Goal: Navigation & Orientation: Find specific page/section

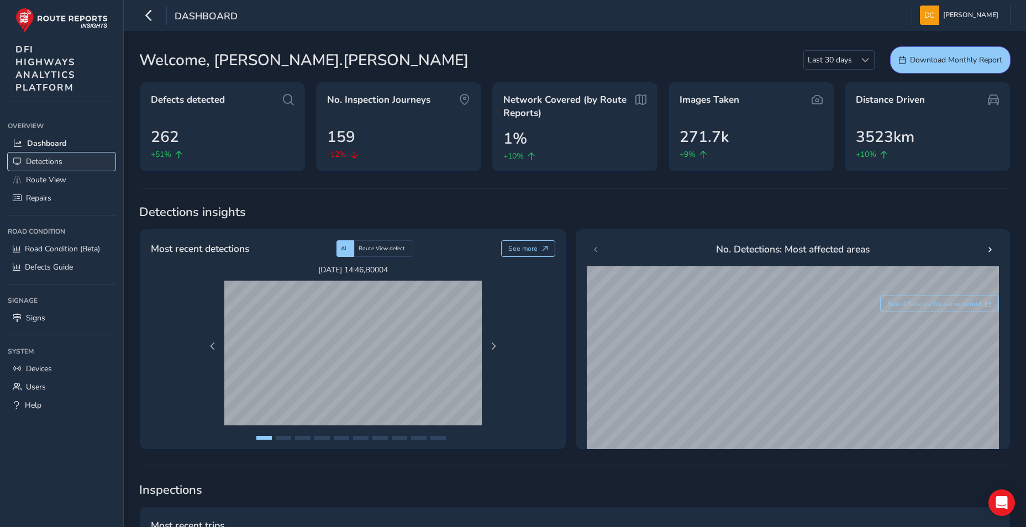
click at [57, 161] on span "Detections" at bounding box center [44, 161] width 36 height 11
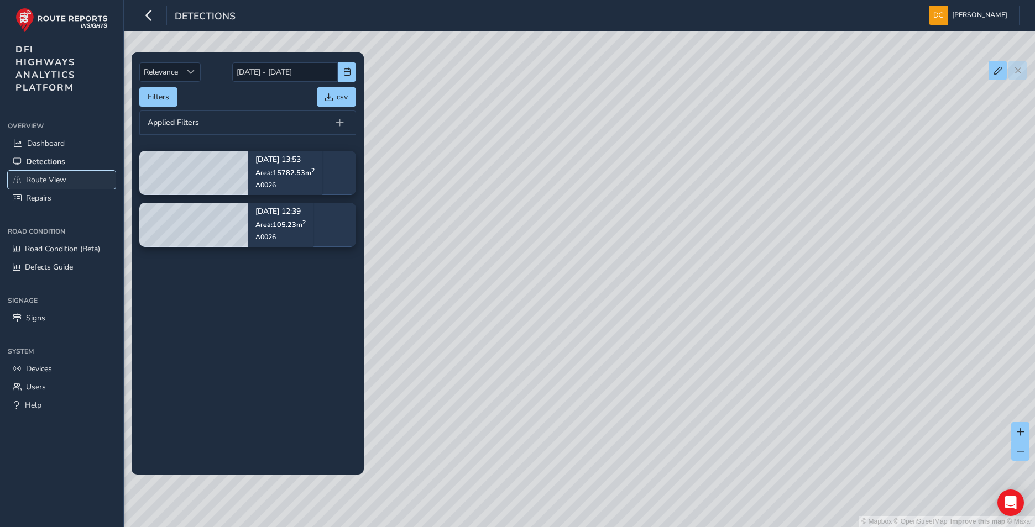
click at [60, 182] on span "Route View" at bounding box center [46, 180] width 40 height 11
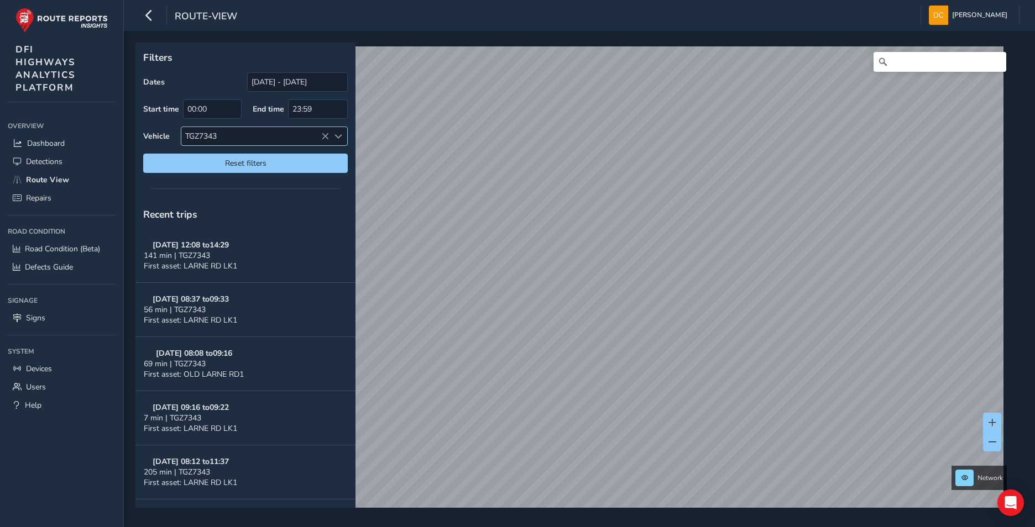
click at [324, 136] on icon at bounding box center [325, 137] width 8 height 8
click at [337, 138] on span at bounding box center [338, 137] width 8 height 8
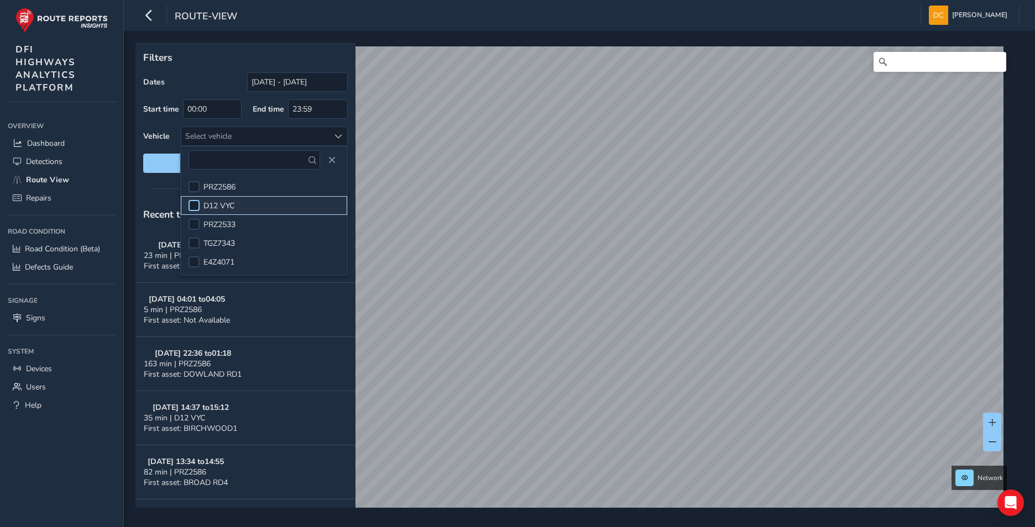
click at [200, 203] on div at bounding box center [193, 205] width 11 height 11
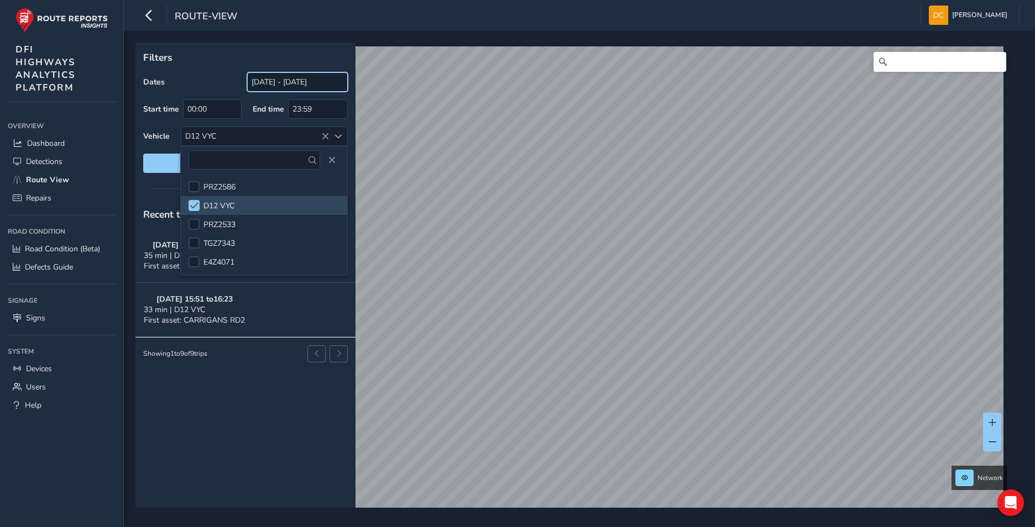
click at [302, 82] on input "[DATE] - [DATE]" at bounding box center [297, 81] width 101 height 19
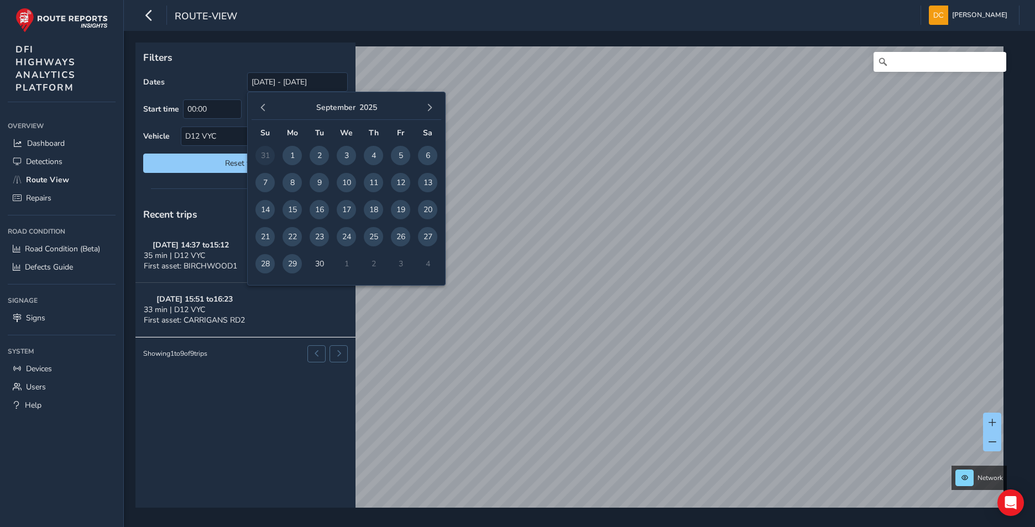
click at [348, 235] on span "24" at bounding box center [346, 236] width 19 height 19
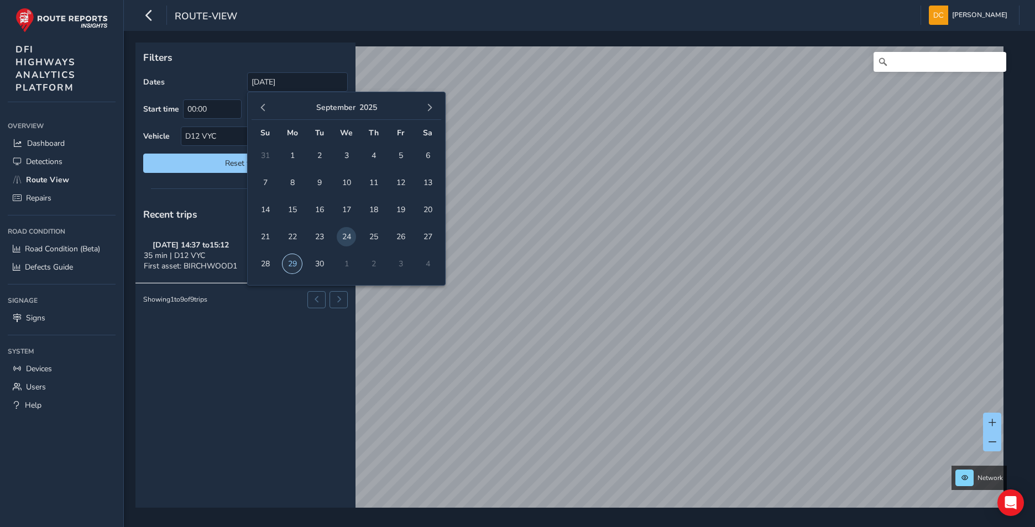
click at [292, 265] on span "29" at bounding box center [291, 263] width 19 height 19
type input "[DATE] - [DATE]"
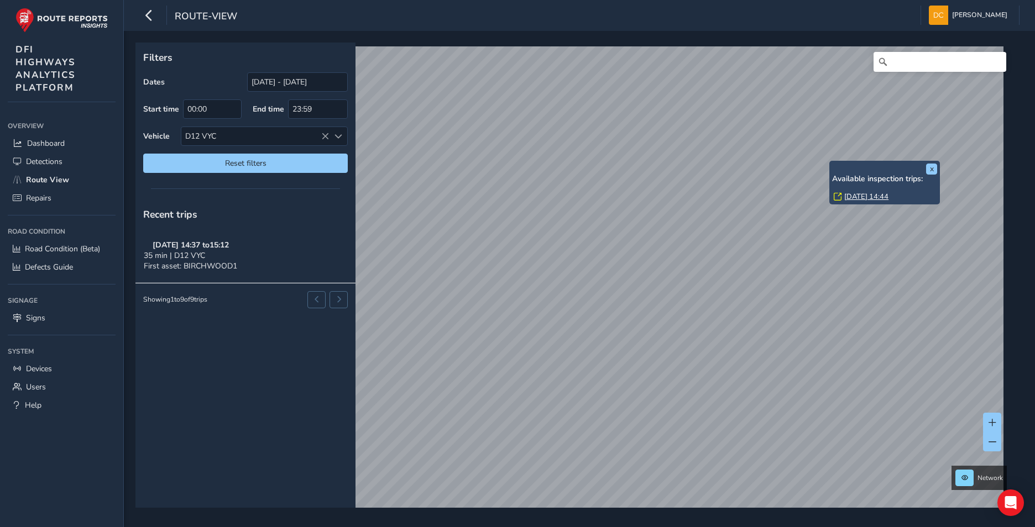
click at [859, 197] on link "[DATE] 14:44" at bounding box center [866, 197] width 44 height 10
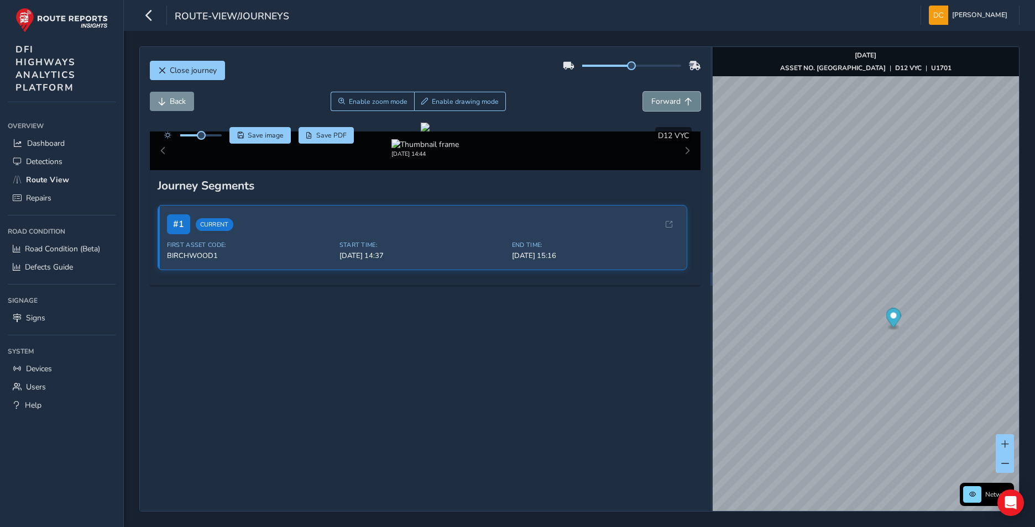
click at [667, 103] on span "Forward" at bounding box center [665, 101] width 29 height 11
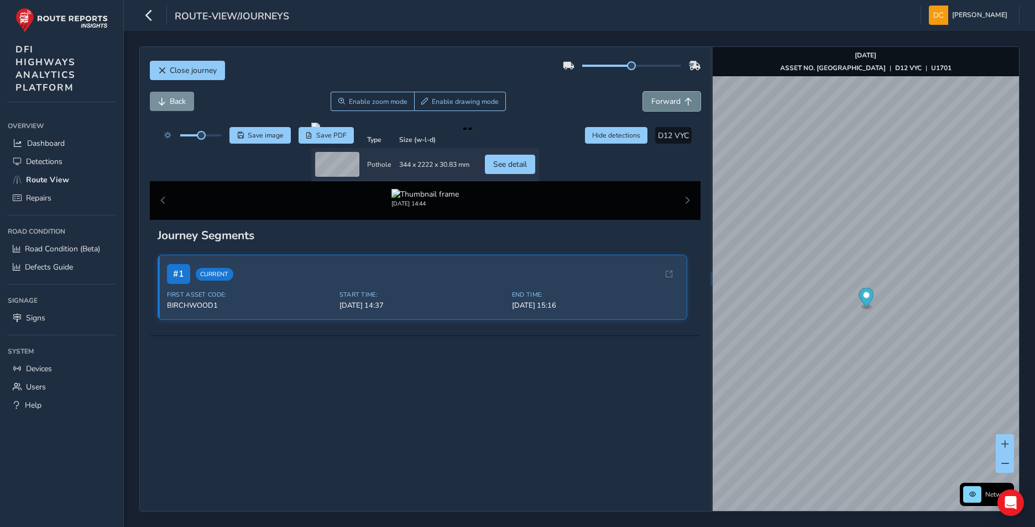
click at [659, 97] on span "Forward" at bounding box center [665, 101] width 29 height 11
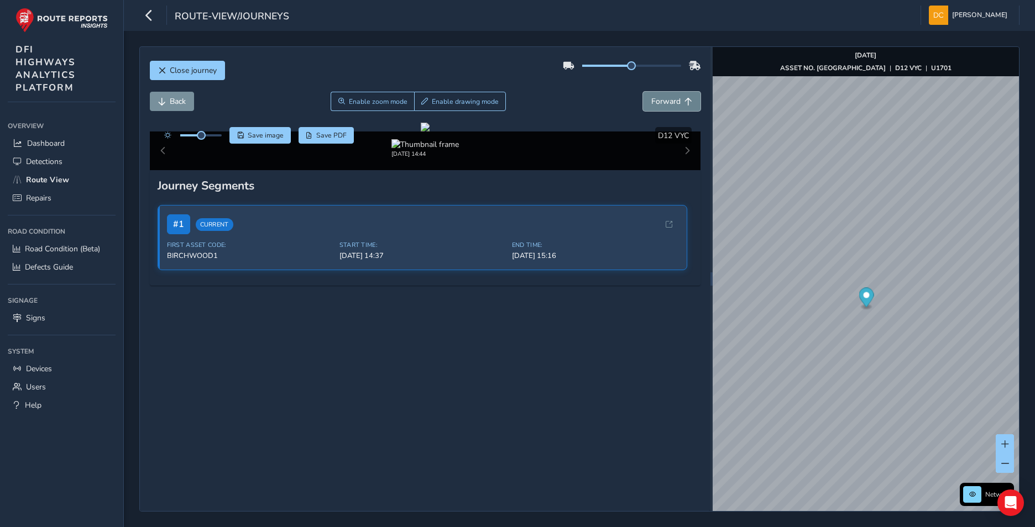
click at [658, 102] on span "Forward" at bounding box center [665, 101] width 29 height 11
click at [190, 97] on button "Back" at bounding box center [172, 101] width 44 height 19
click at [188, 97] on button "Back" at bounding box center [172, 101] width 44 height 19
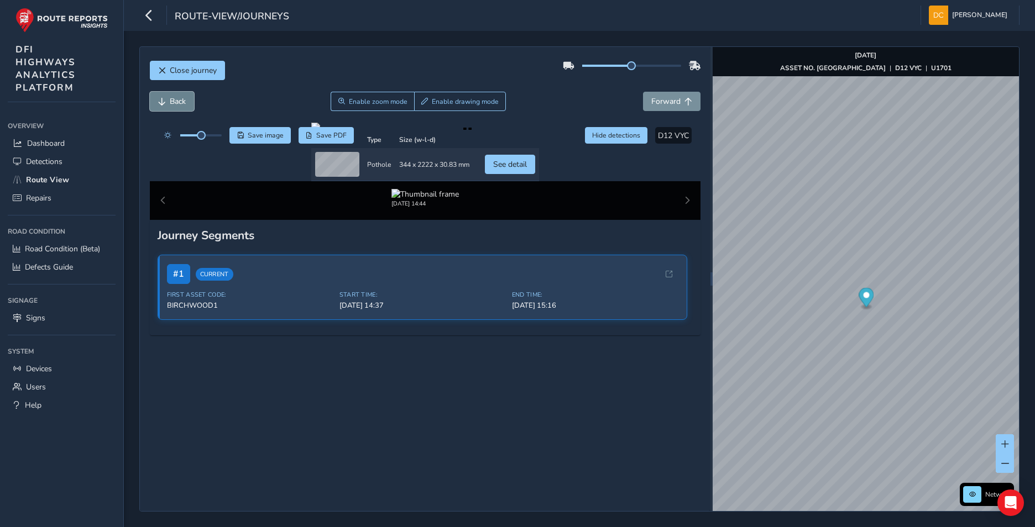
click at [188, 97] on button "Back" at bounding box center [172, 101] width 44 height 19
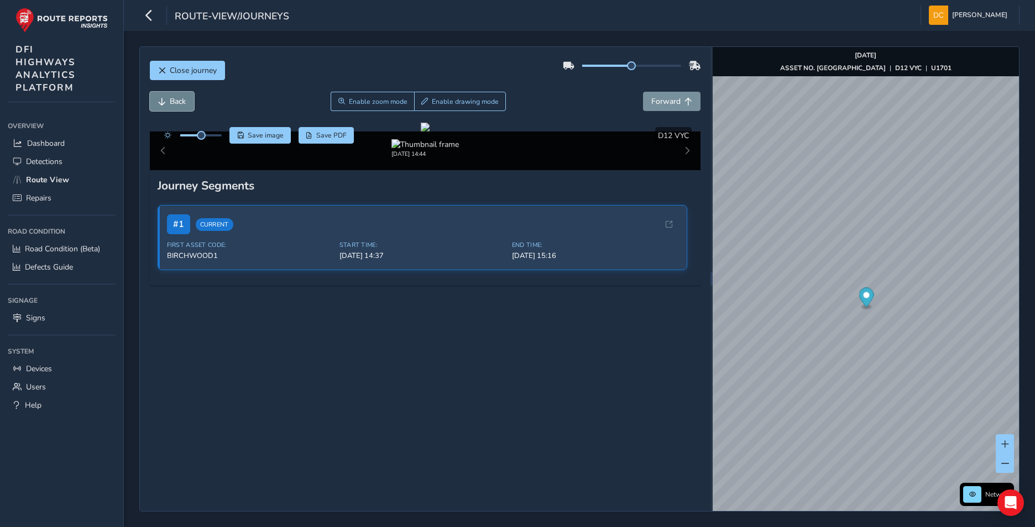
click at [188, 97] on button "Back" at bounding box center [172, 101] width 44 height 19
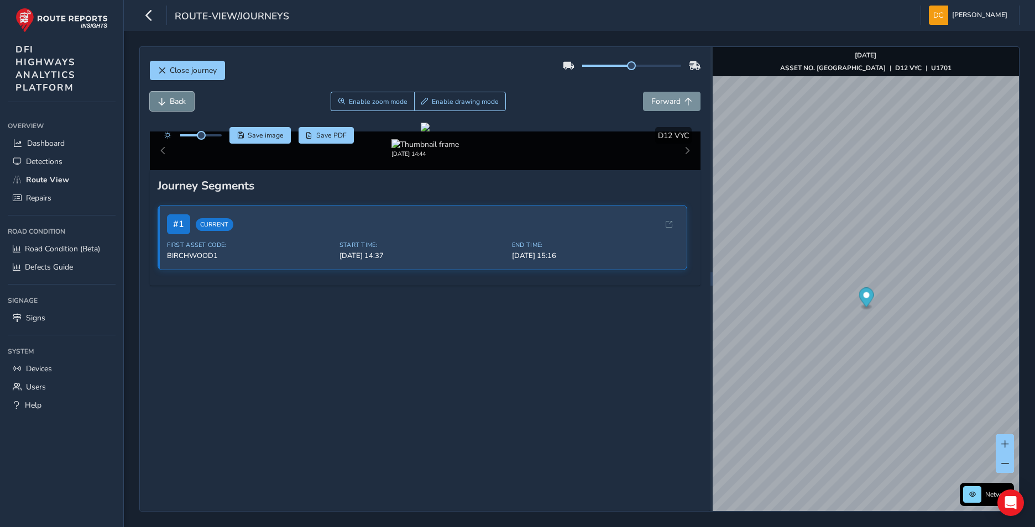
click at [188, 97] on button "Back" at bounding box center [172, 101] width 44 height 19
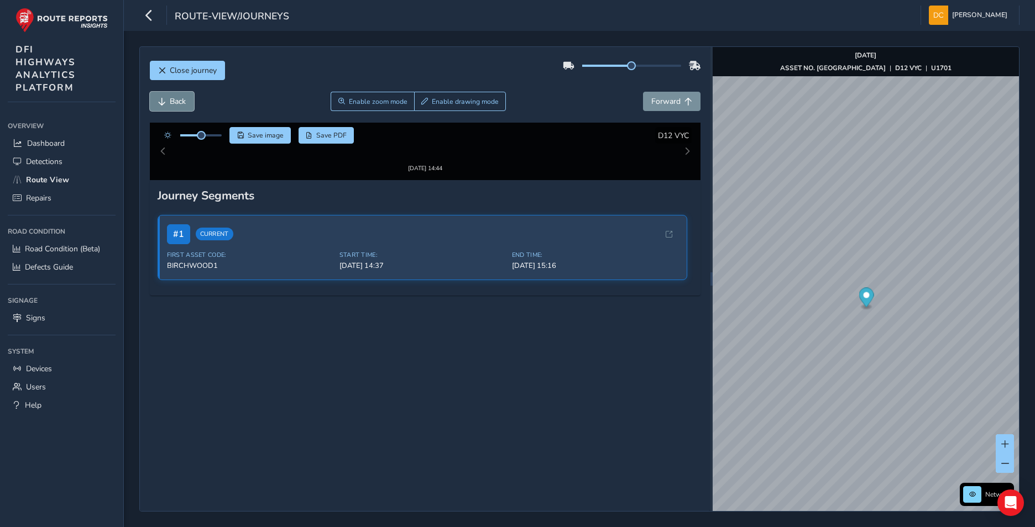
click at [188, 97] on button "Back" at bounding box center [172, 101] width 44 height 19
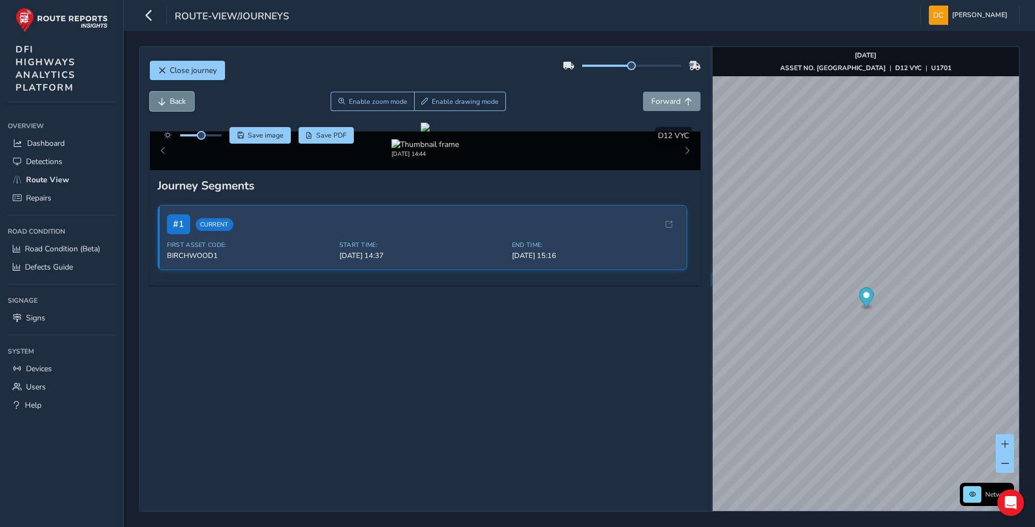
click at [188, 97] on button "Back" at bounding box center [172, 101] width 44 height 19
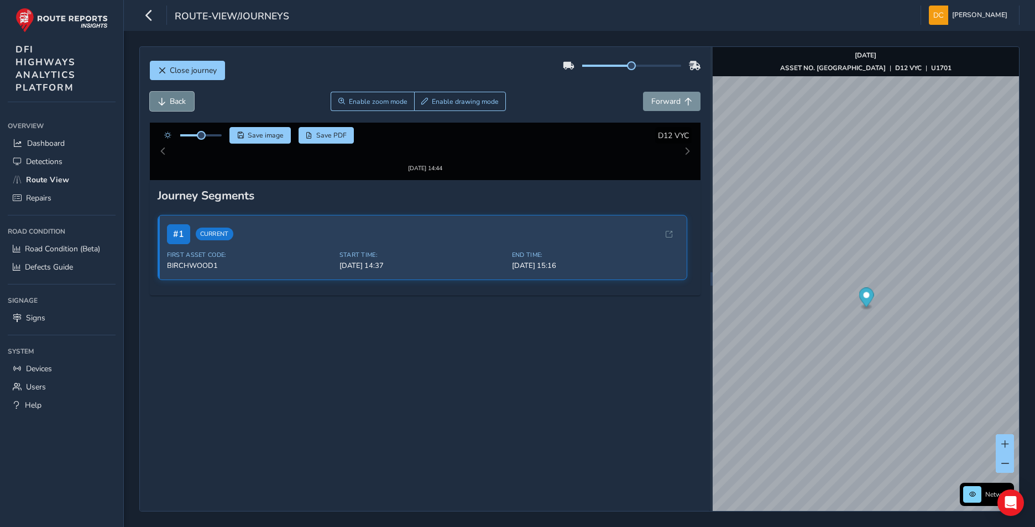
click at [188, 97] on button "Back" at bounding box center [172, 101] width 44 height 19
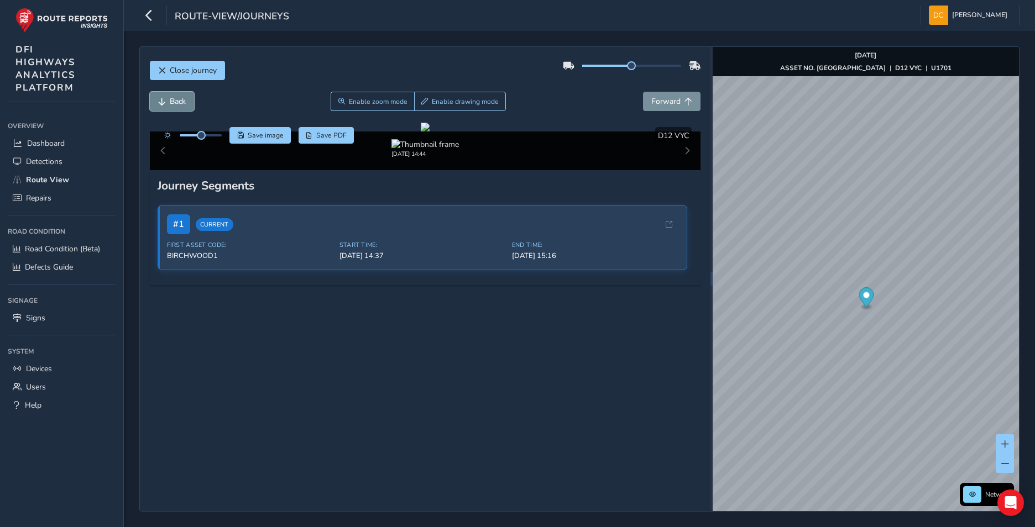
click at [188, 97] on button "Back" at bounding box center [172, 101] width 44 height 19
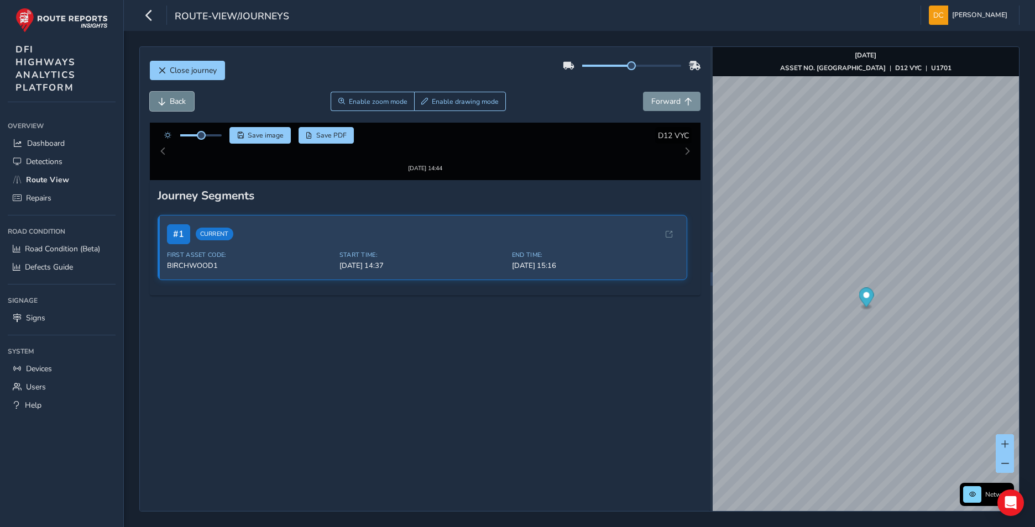
click at [188, 97] on button "Back" at bounding box center [172, 101] width 44 height 19
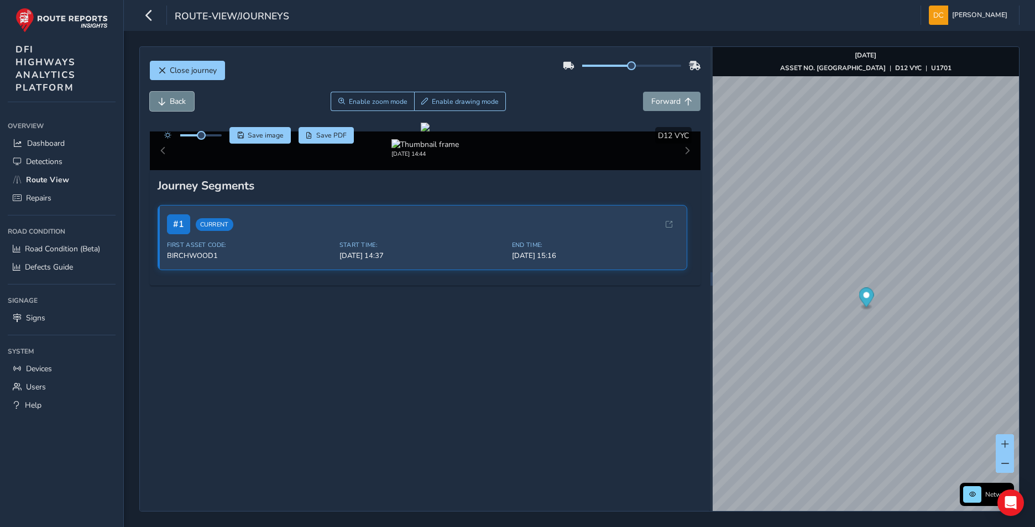
click at [188, 97] on button "Back" at bounding box center [172, 101] width 44 height 19
click at [657, 103] on span "Forward" at bounding box center [665, 101] width 29 height 11
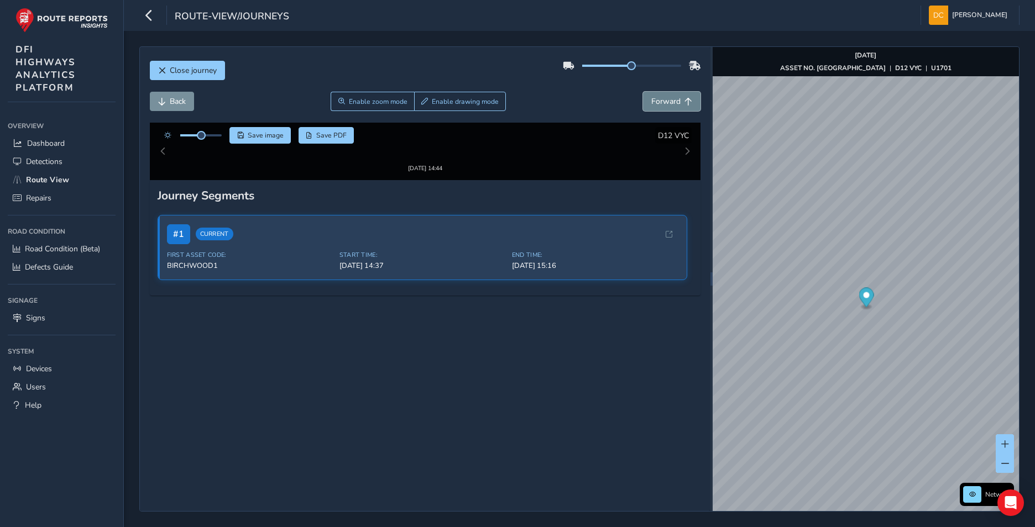
click at [657, 103] on span "Forward" at bounding box center [665, 101] width 29 height 11
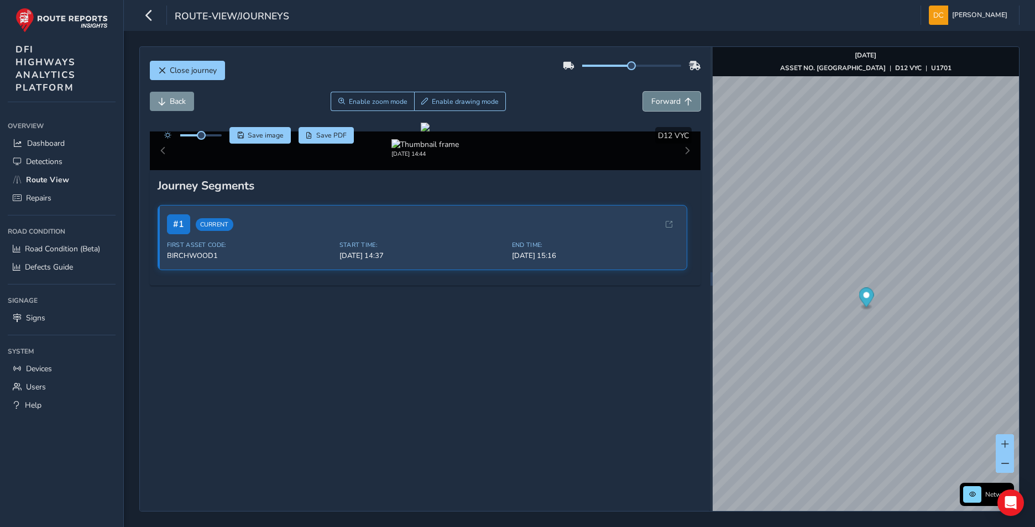
click at [657, 103] on span "Forward" at bounding box center [665, 101] width 29 height 11
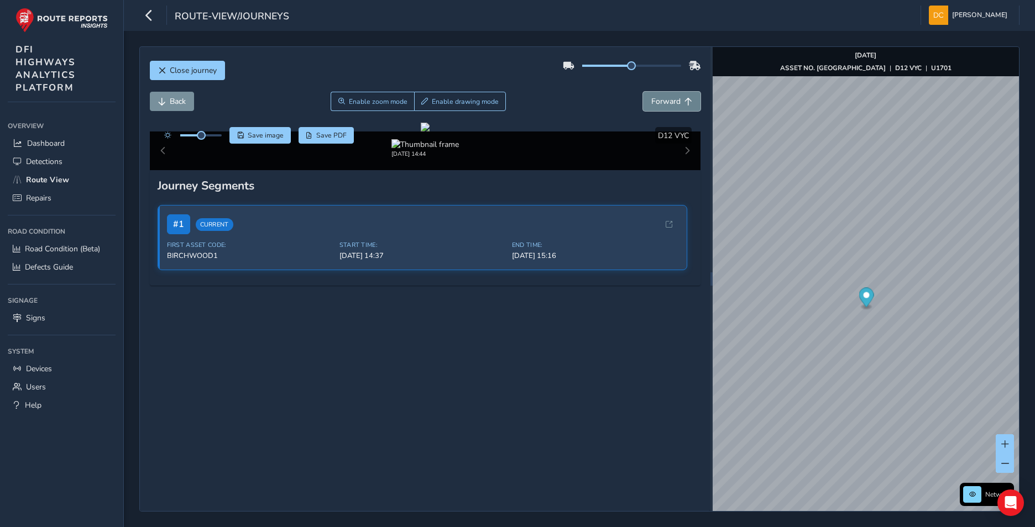
click at [657, 103] on span "Forward" at bounding box center [665, 101] width 29 height 11
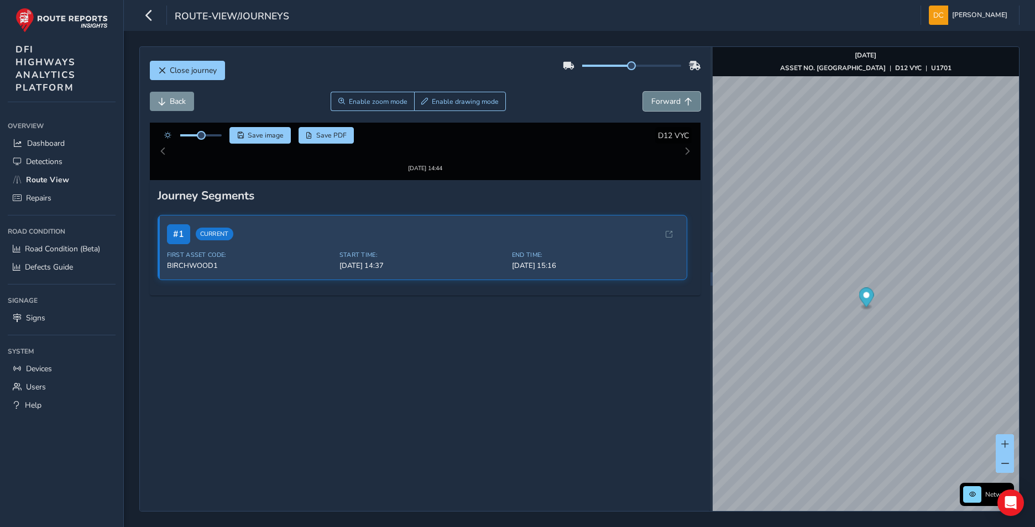
click at [657, 103] on span "Forward" at bounding box center [665, 101] width 29 height 11
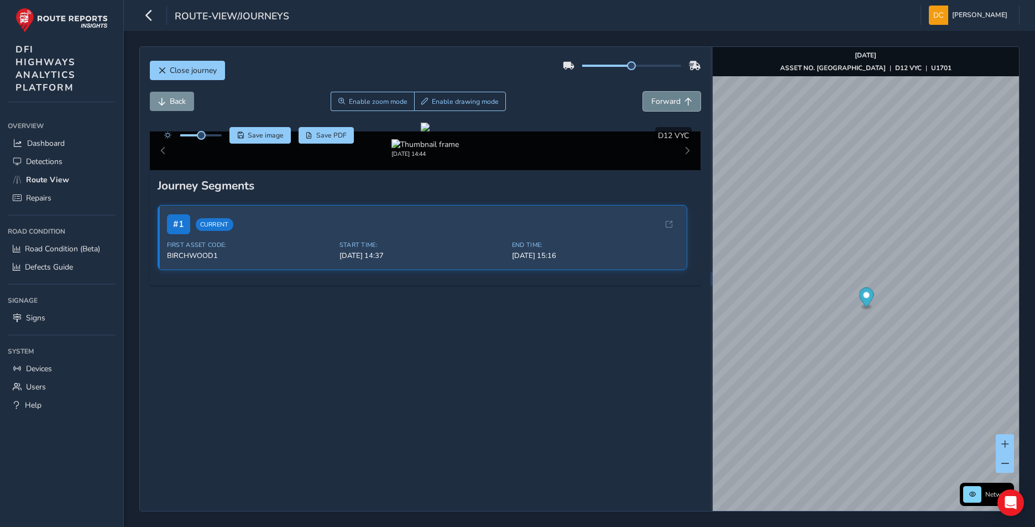
click at [657, 103] on span "Forward" at bounding box center [665, 101] width 29 height 11
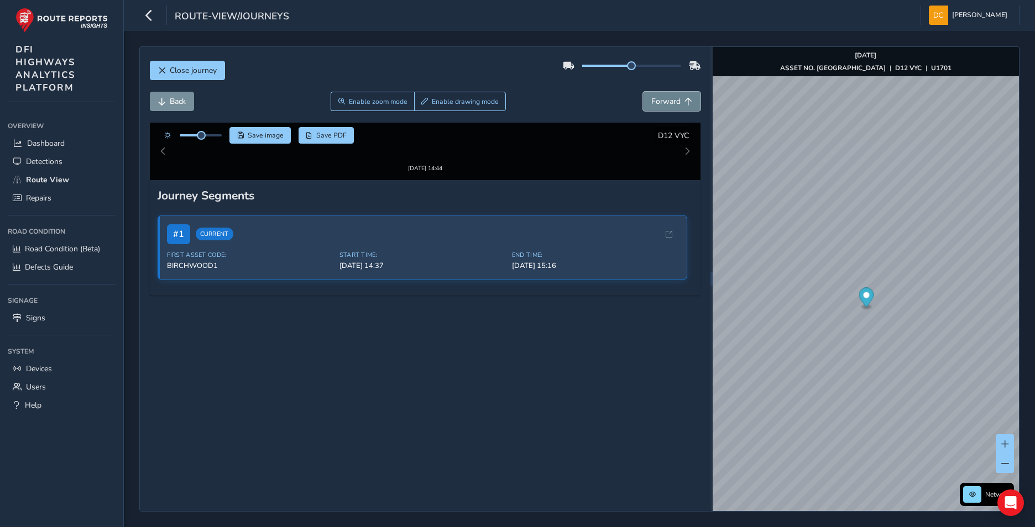
click at [657, 103] on span "Forward" at bounding box center [665, 101] width 29 height 11
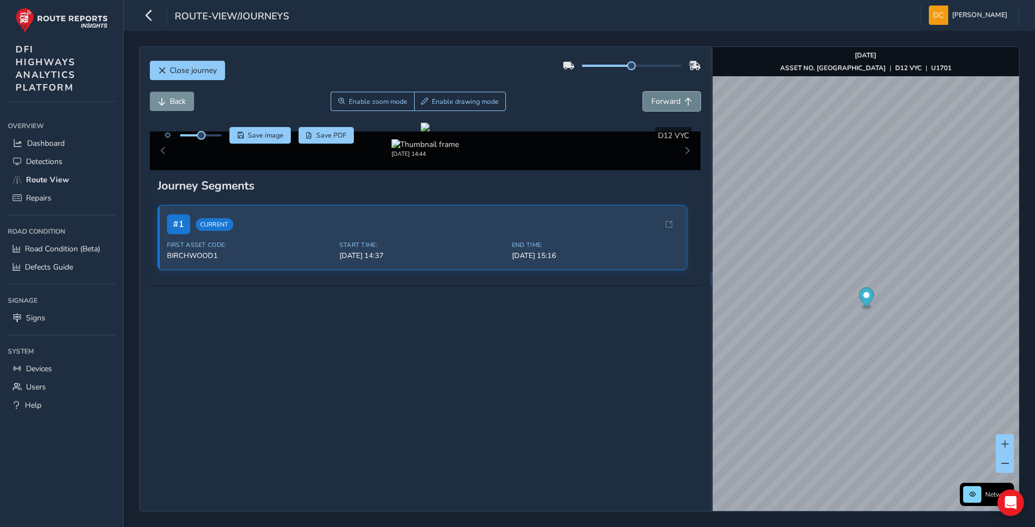
click at [657, 103] on span "Forward" at bounding box center [665, 101] width 29 height 11
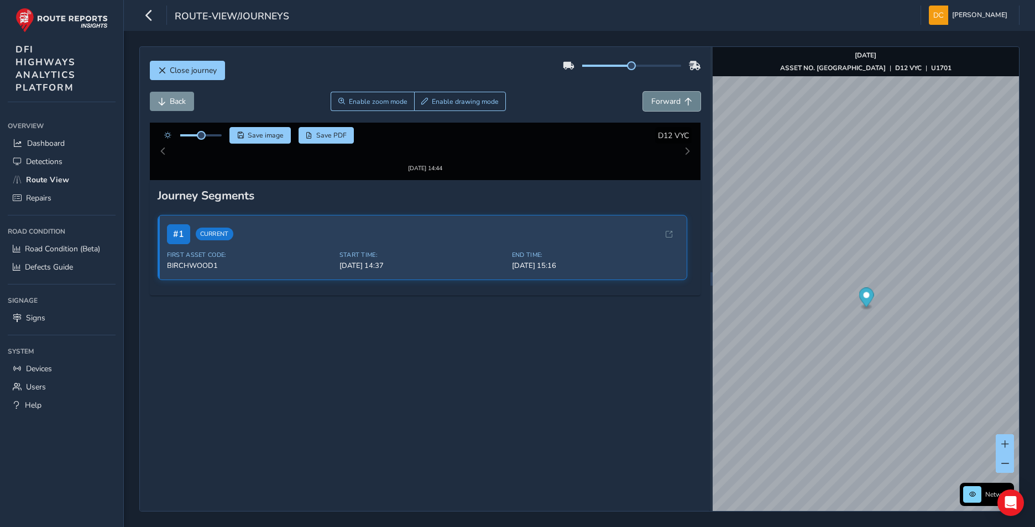
click at [657, 103] on span "Forward" at bounding box center [665, 101] width 29 height 11
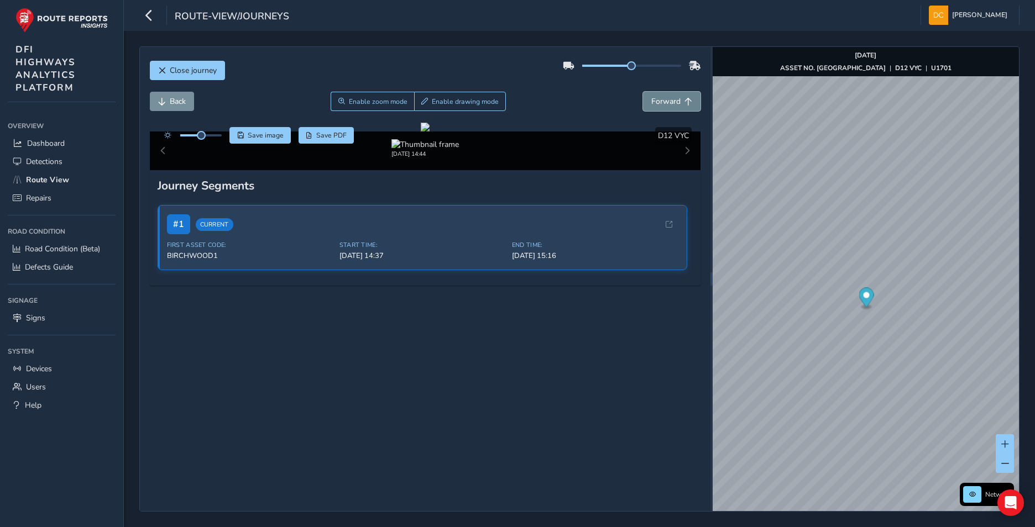
click at [657, 103] on span "Forward" at bounding box center [665, 101] width 29 height 11
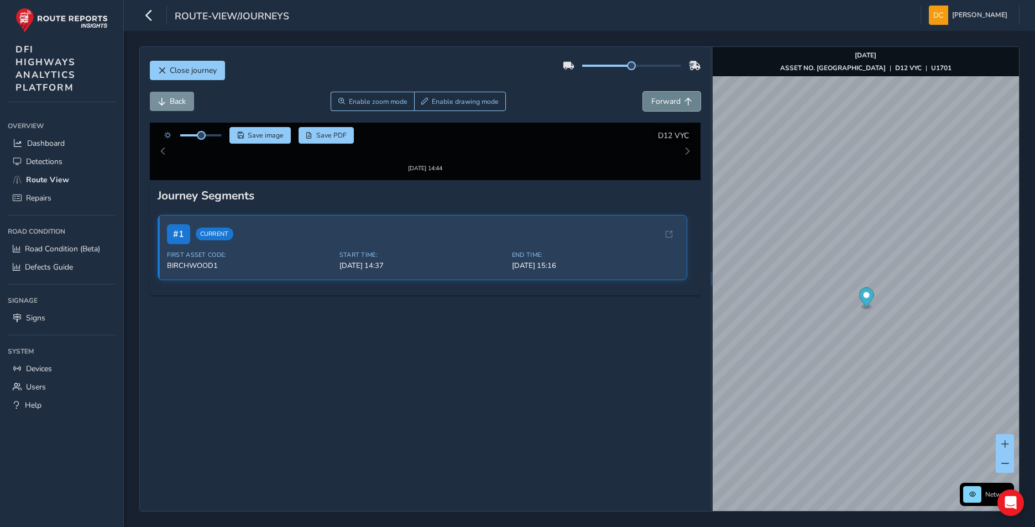
click at [657, 103] on span "Forward" at bounding box center [665, 101] width 29 height 11
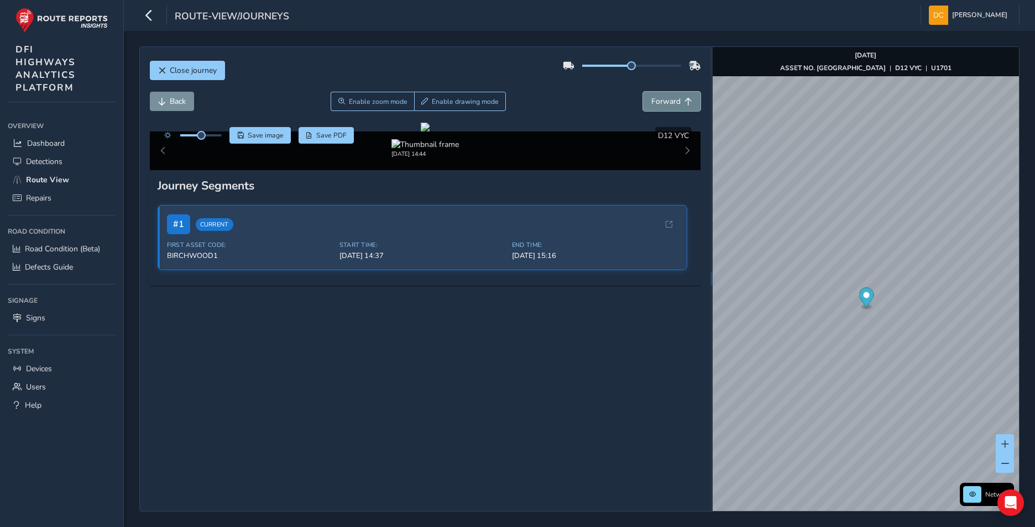
click at [657, 103] on span "Forward" at bounding box center [665, 101] width 29 height 11
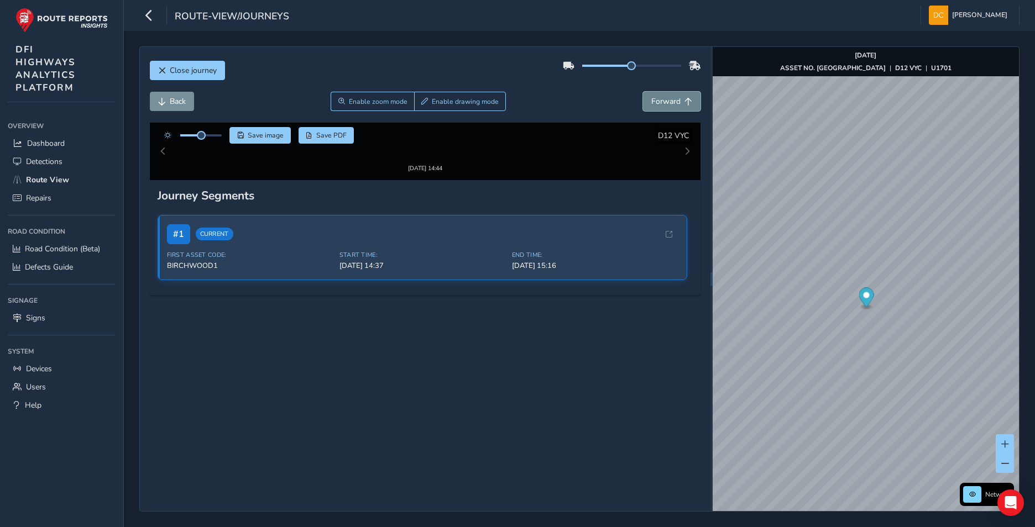
click at [657, 103] on span "Forward" at bounding box center [665, 101] width 29 height 11
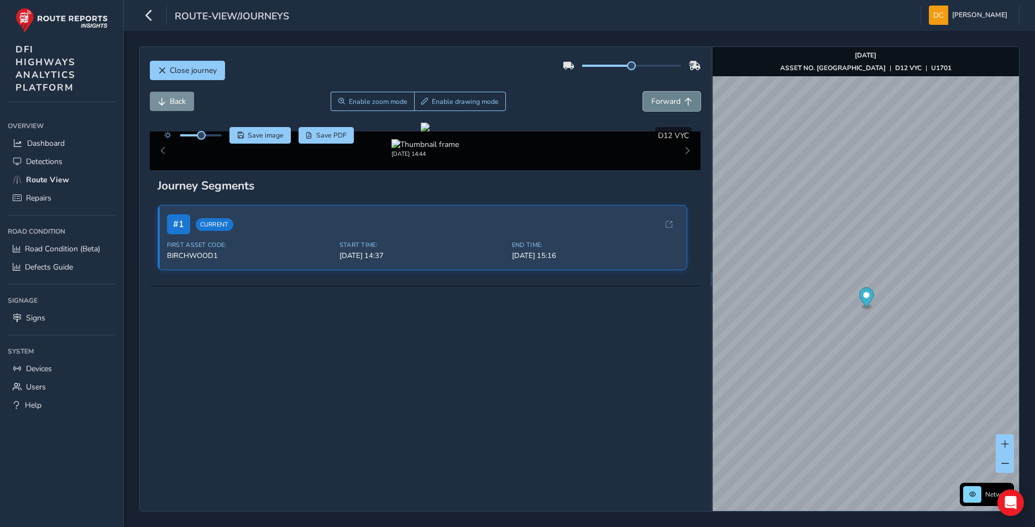
click at [657, 103] on span "Forward" at bounding box center [665, 101] width 29 height 11
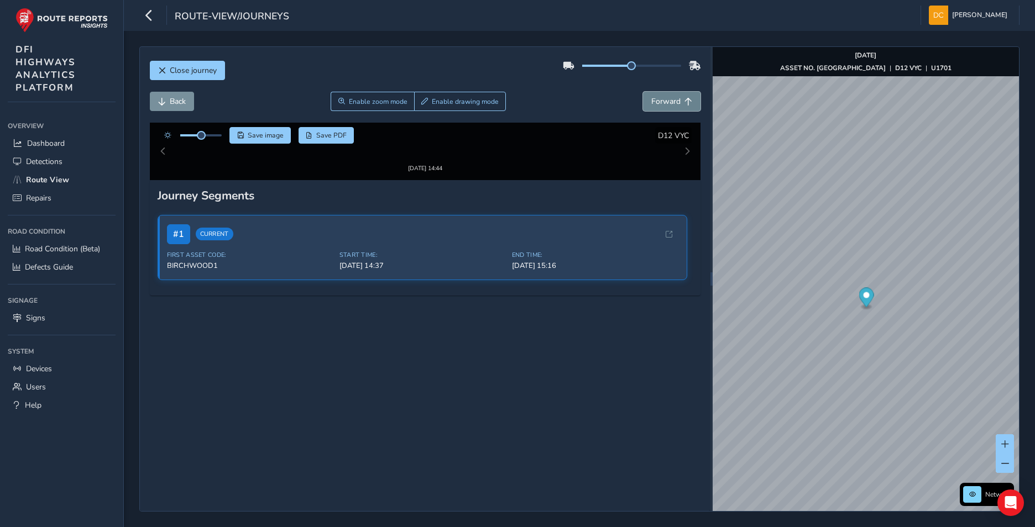
click at [657, 103] on span "Forward" at bounding box center [665, 101] width 29 height 11
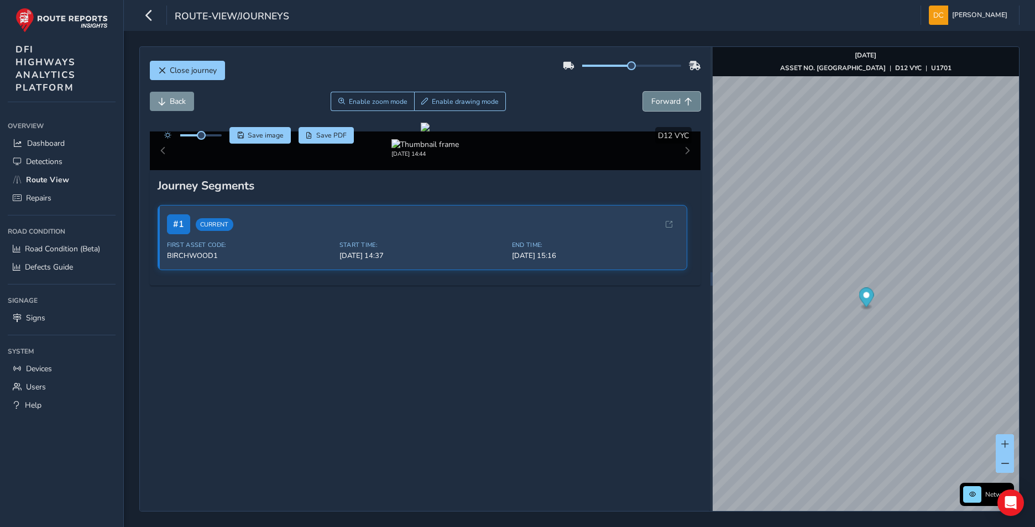
click at [657, 102] on span "Forward" at bounding box center [665, 101] width 29 height 11
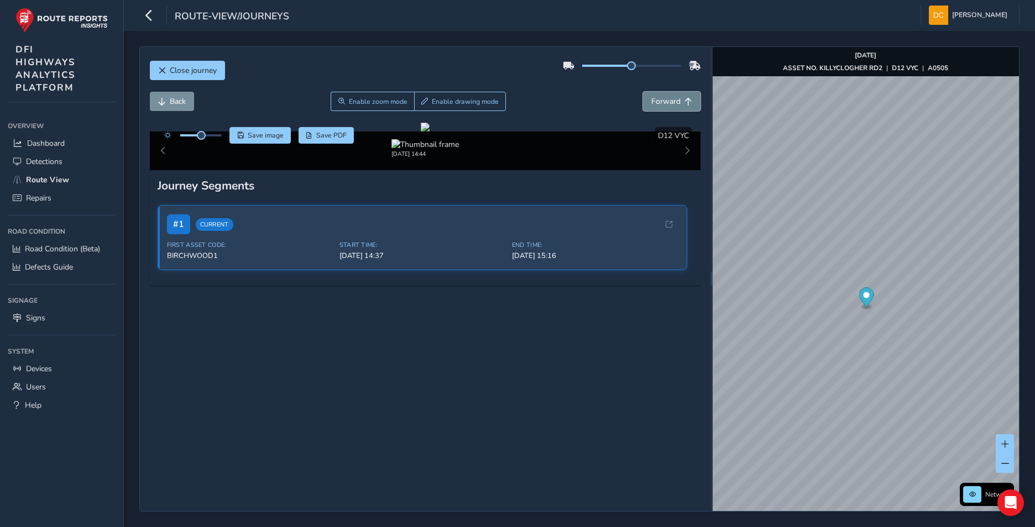
click at [657, 102] on span "Forward" at bounding box center [665, 101] width 29 height 11
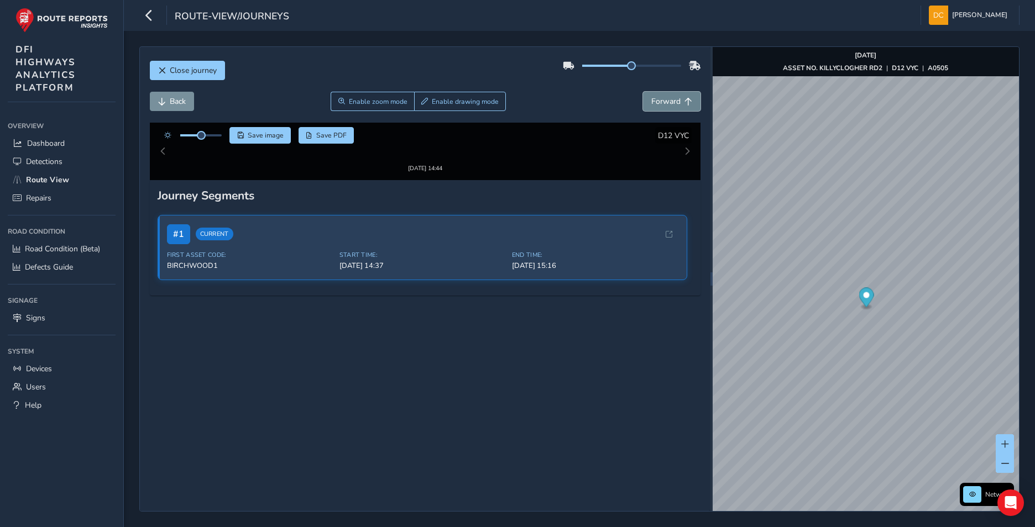
click at [657, 102] on span "Forward" at bounding box center [665, 101] width 29 height 11
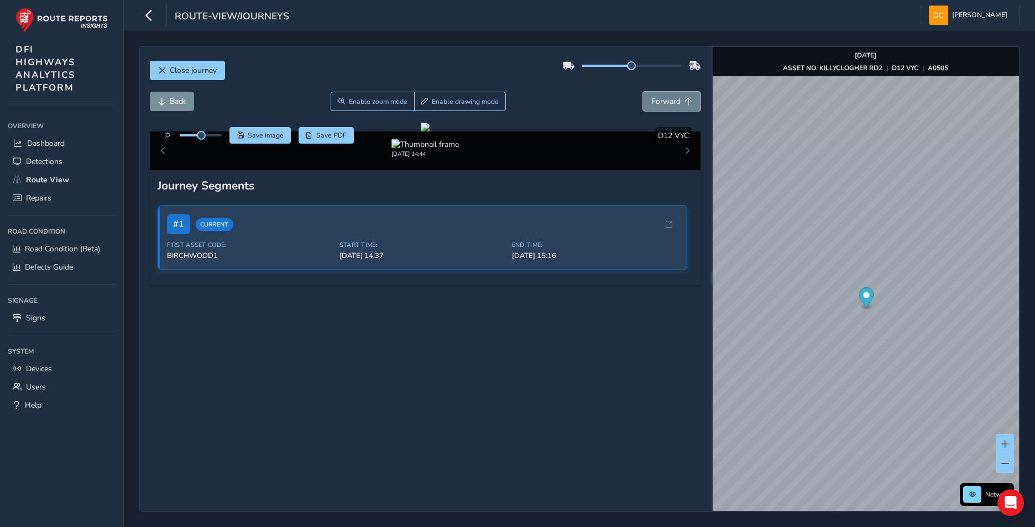
click at [657, 102] on span "Forward" at bounding box center [665, 101] width 29 height 11
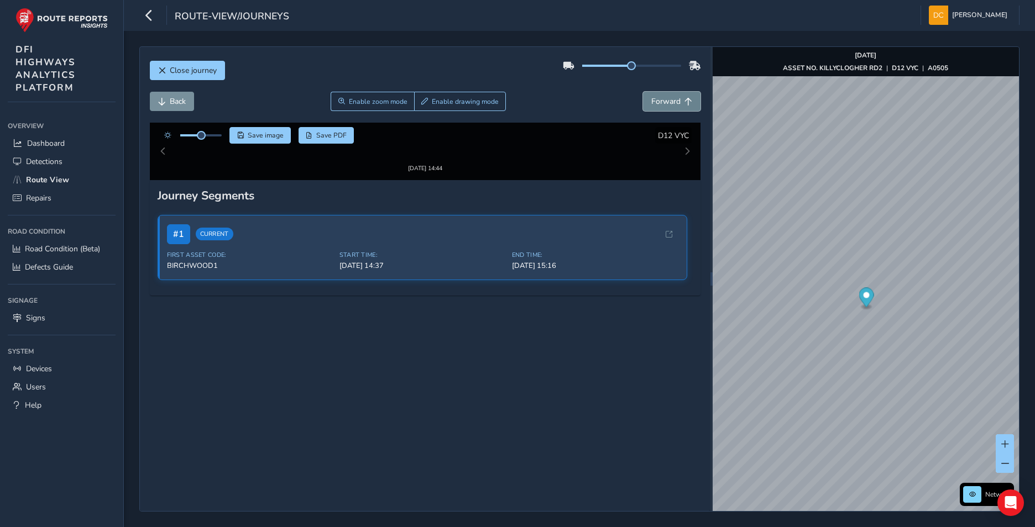
click at [657, 102] on span "Forward" at bounding box center [665, 101] width 29 height 11
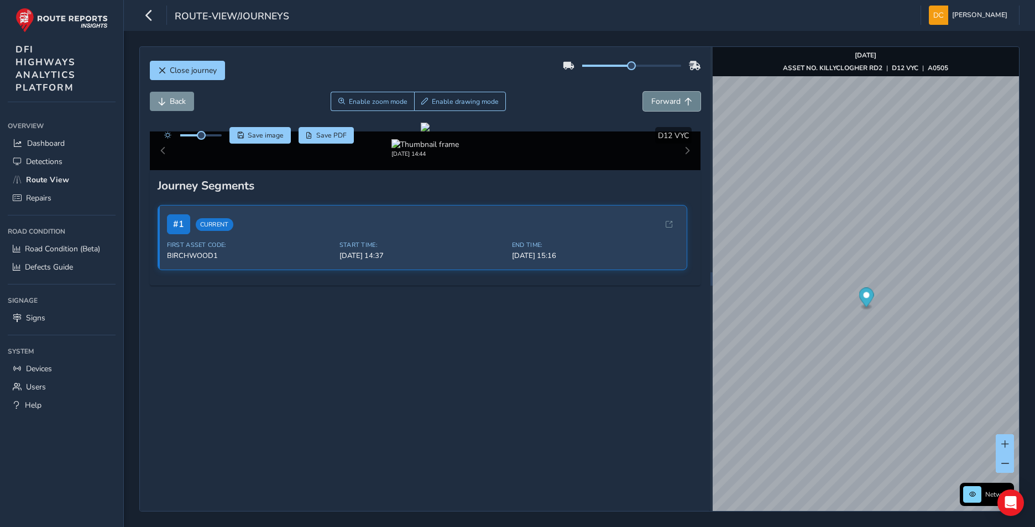
click at [657, 102] on span "Forward" at bounding box center [665, 101] width 29 height 11
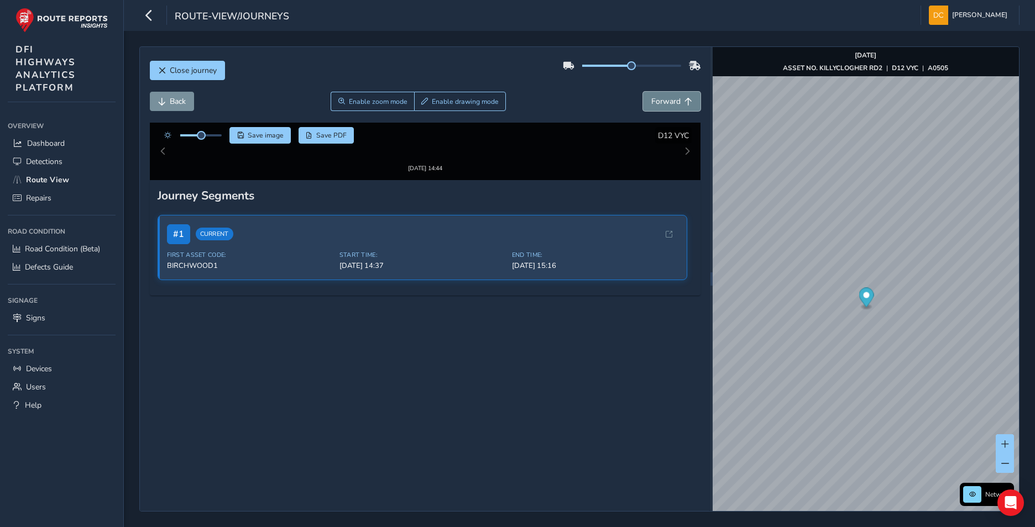
click at [657, 102] on span "Forward" at bounding box center [665, 101] width 29 height 11
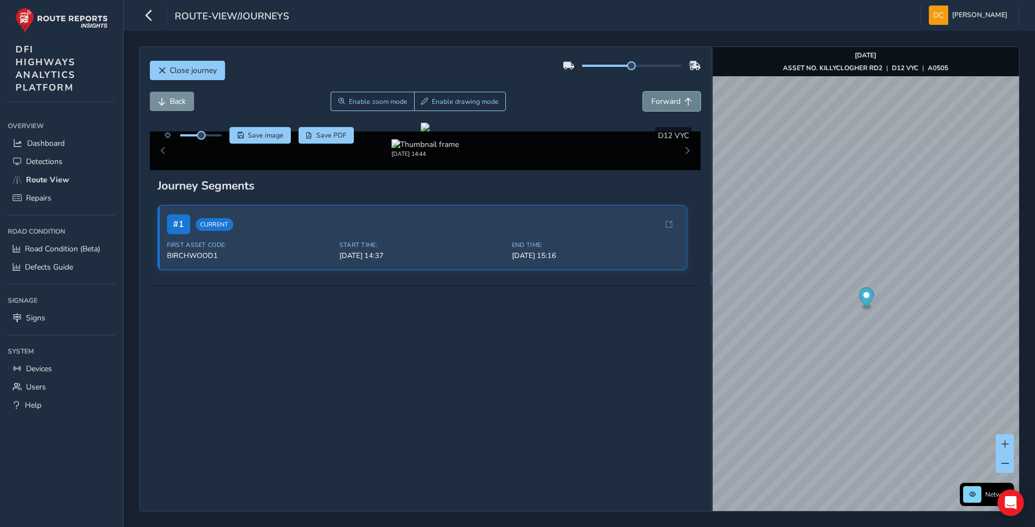
click at [657, 102] on span "Forward" at bounding box center [665, 101] width 29 height 11
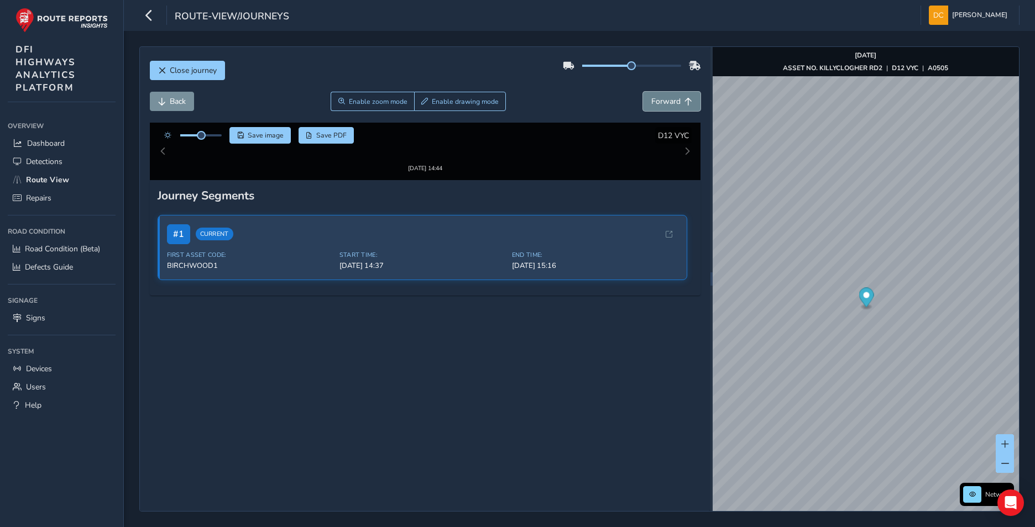
click at [657, 102] on span "Forward" at bounding box center [665, 101] width 29 height 11
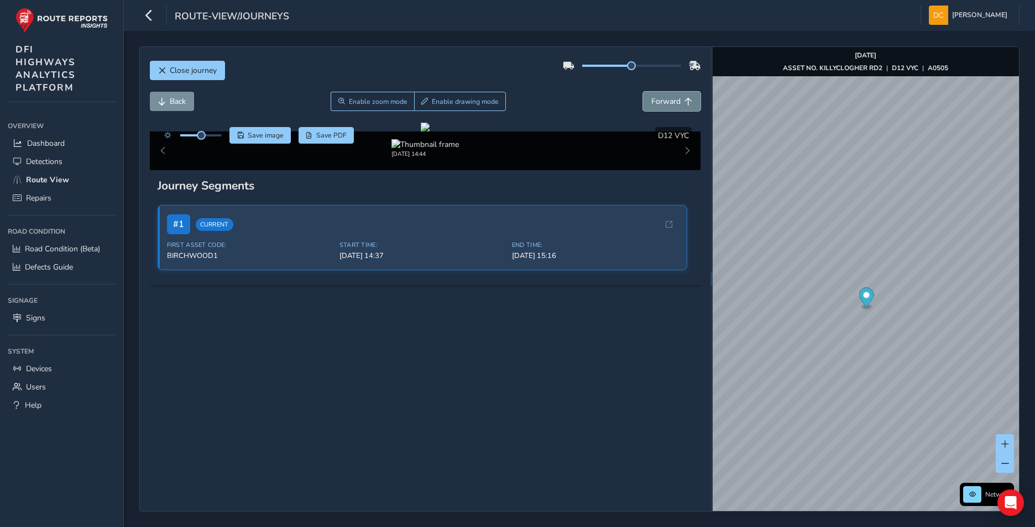
click at [657, 102] on span "Forward" at bounding box center [665, 101] width 29 height 11
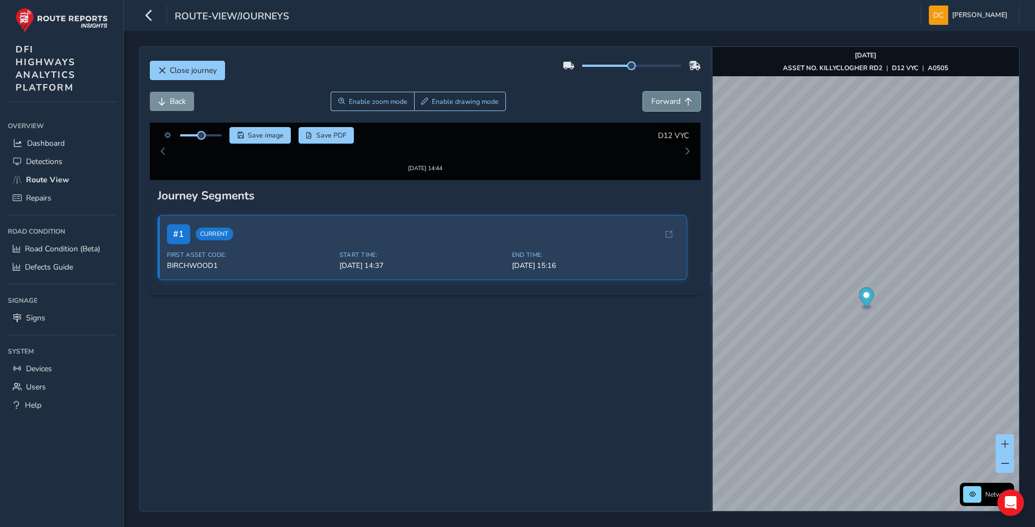
click at [657, 102] on span "Forward" at bounding box center [665, 101] width 29 height 11
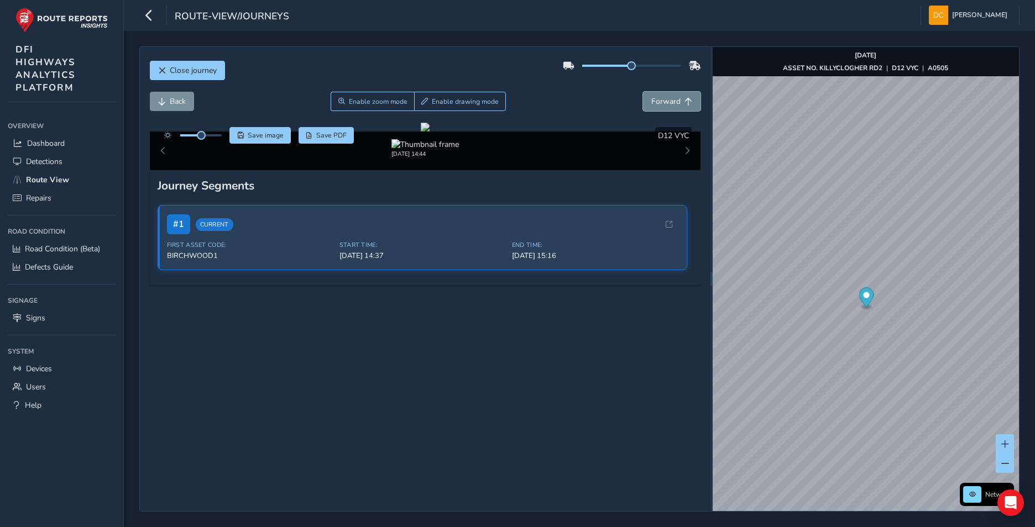
click at [657, 102] on span "Forward" at bounding box center [665, 101] width 29 height 11
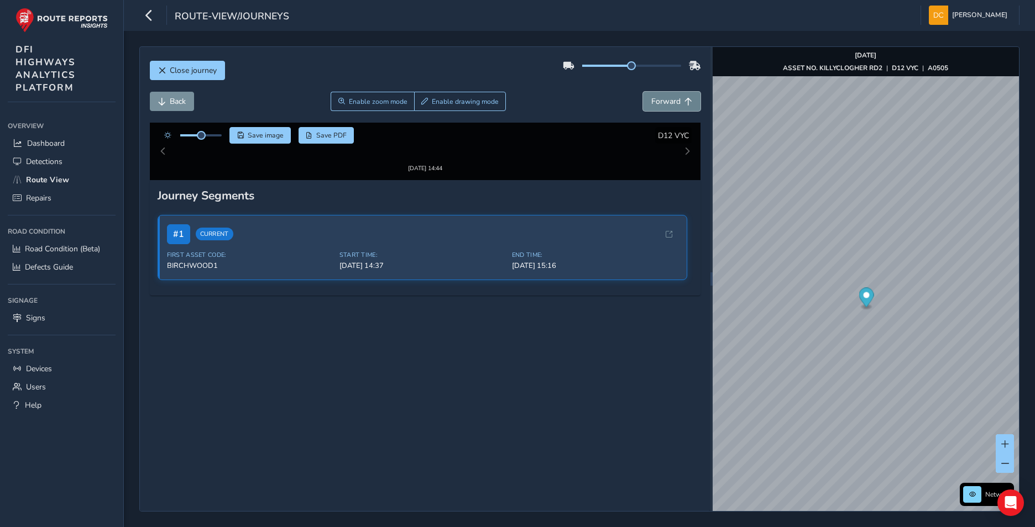
click at [657, 102] on span "Forward" at bounding box center [665, 101] width 29 height 11
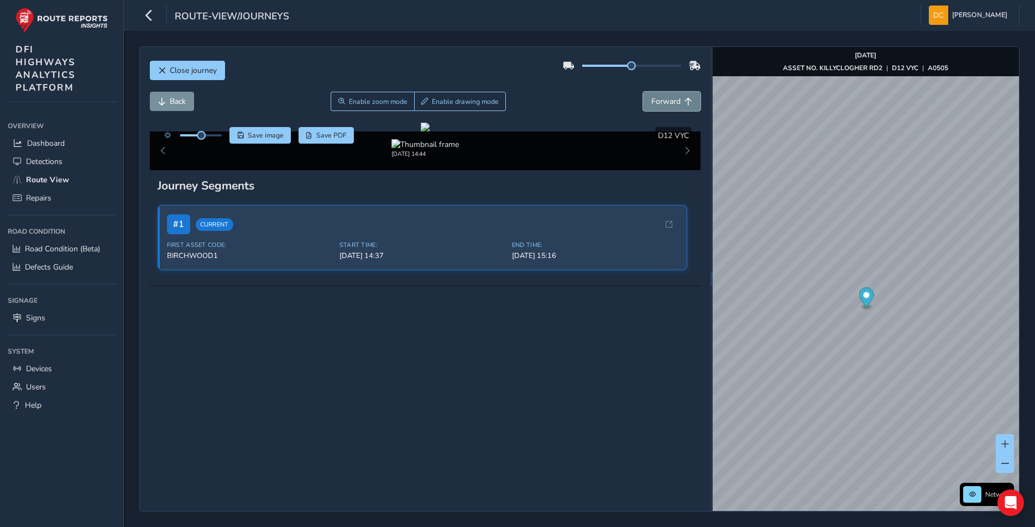
click at [657, 102] on span "Forward" at bounding box center [665, 101] width 29 height 11
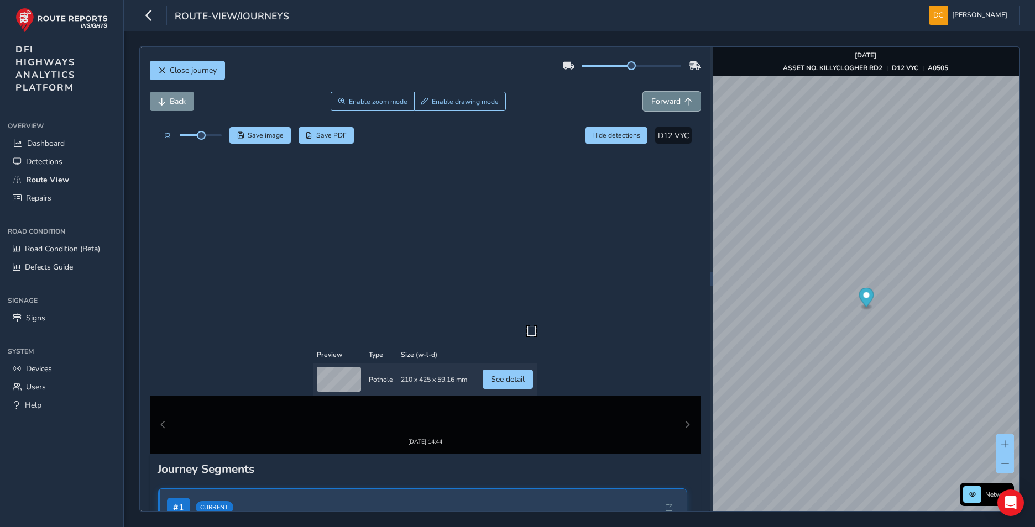
click at [657, 102] on span "Forward" at bounding box center [665, 101] width 29 height 11
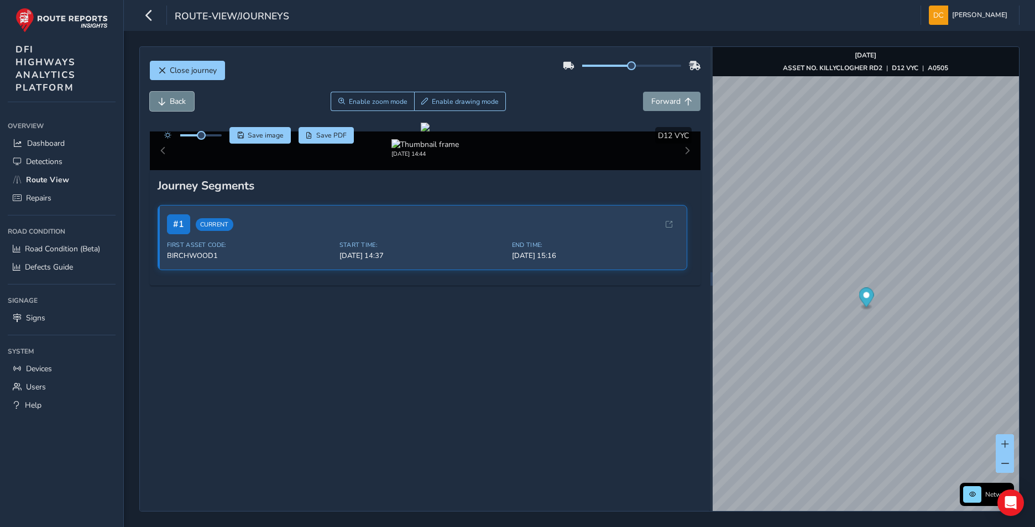
click at [178, 102] on span "Back" at bounding box center [178, 101] width 16 height 11
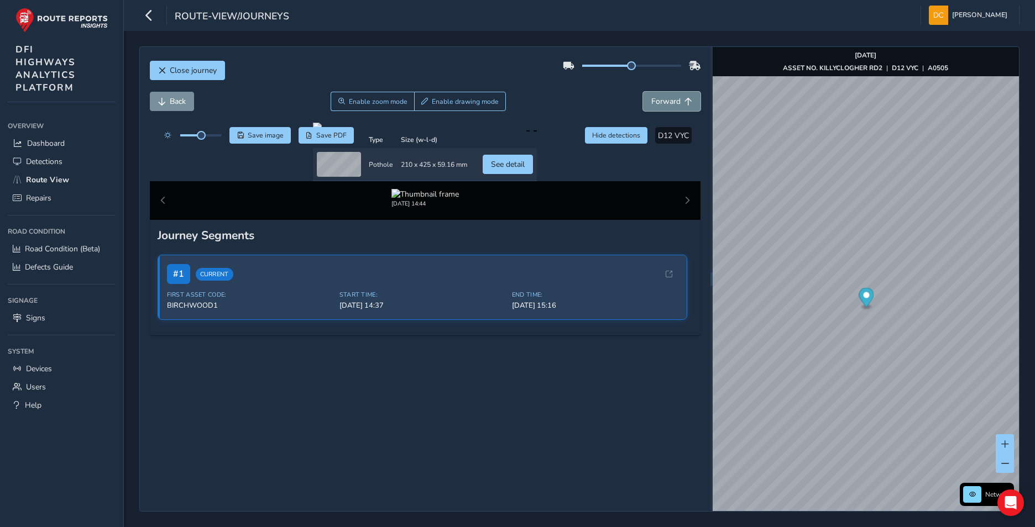
click at [653, 106] on span "Forward" at bounding box center [665, 101] width 29 height 11
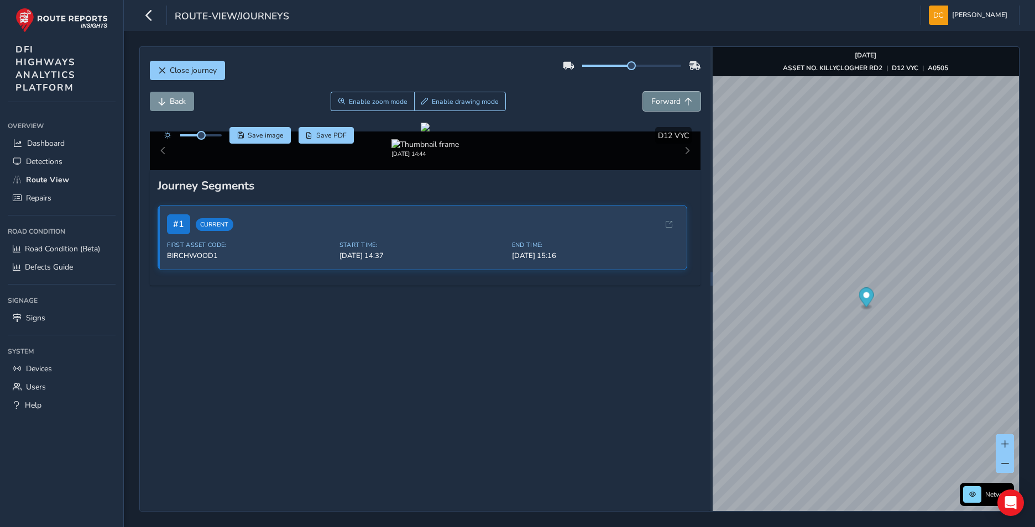
click at [653, 106] on span "Forward" at bounding box center [665, 101] width 29 height 11
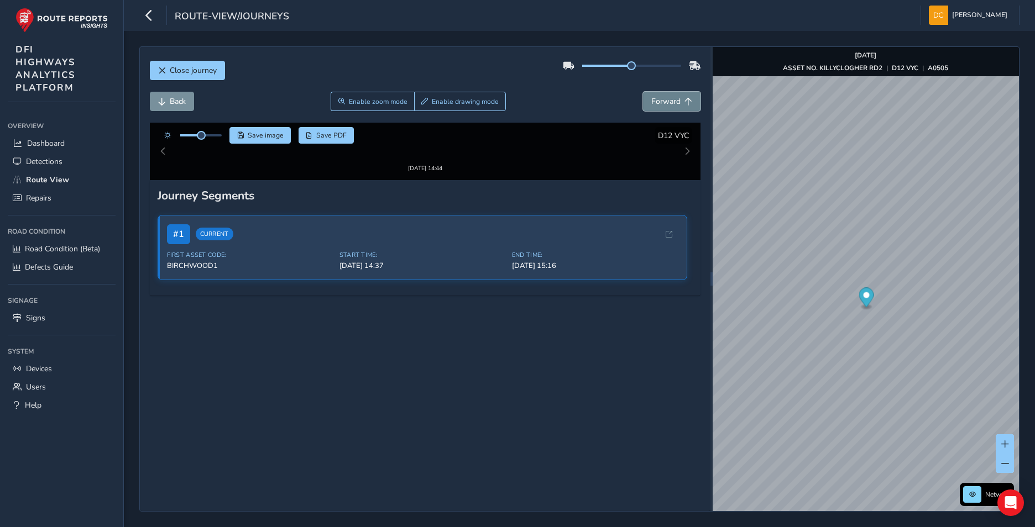
click at [653, 106] on span "Forward" at bounding box center [665, 101] width 29 height 11
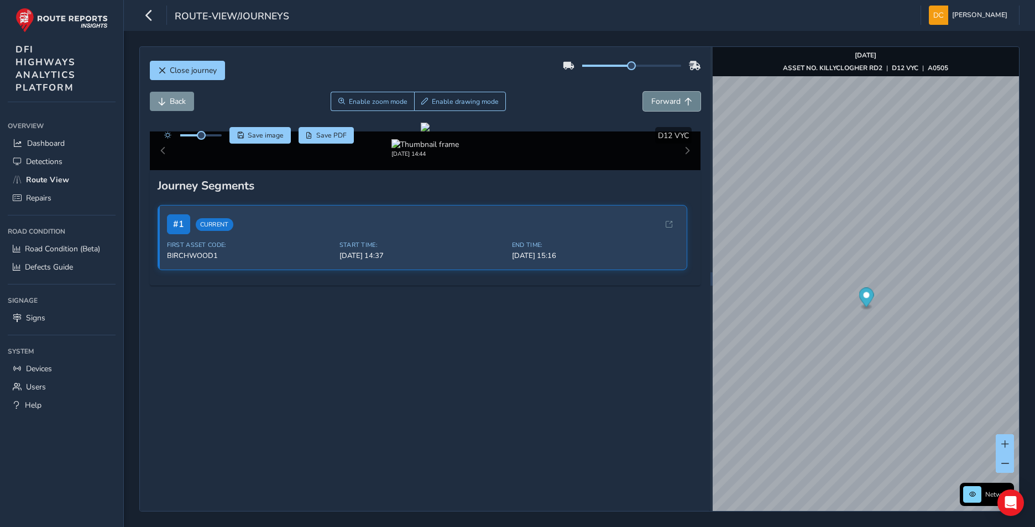
click at [653, 106] on span "Forward" at bounding box center [665, 101] width 29 height 11
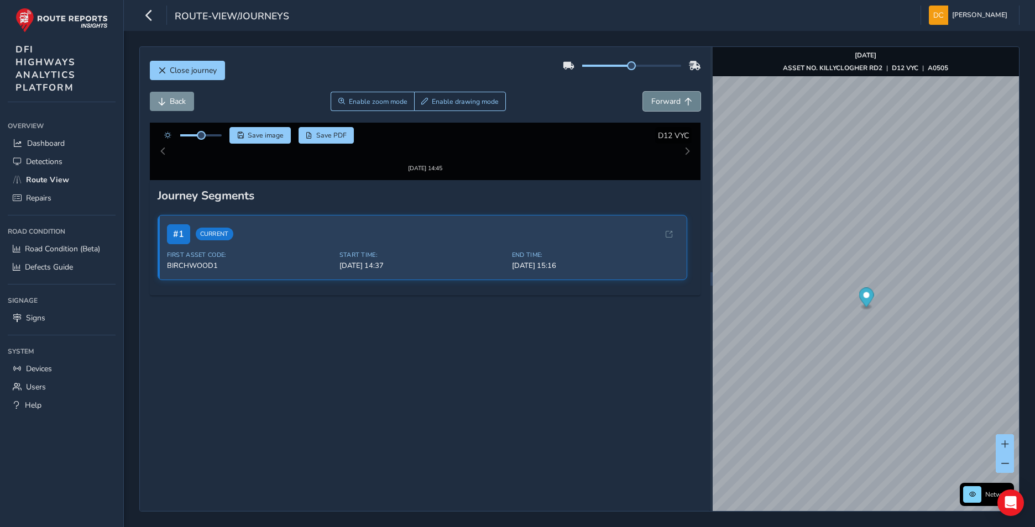
click at [653, 106] on span "Forward" at bounding box center [665, 101] width 29 height 11
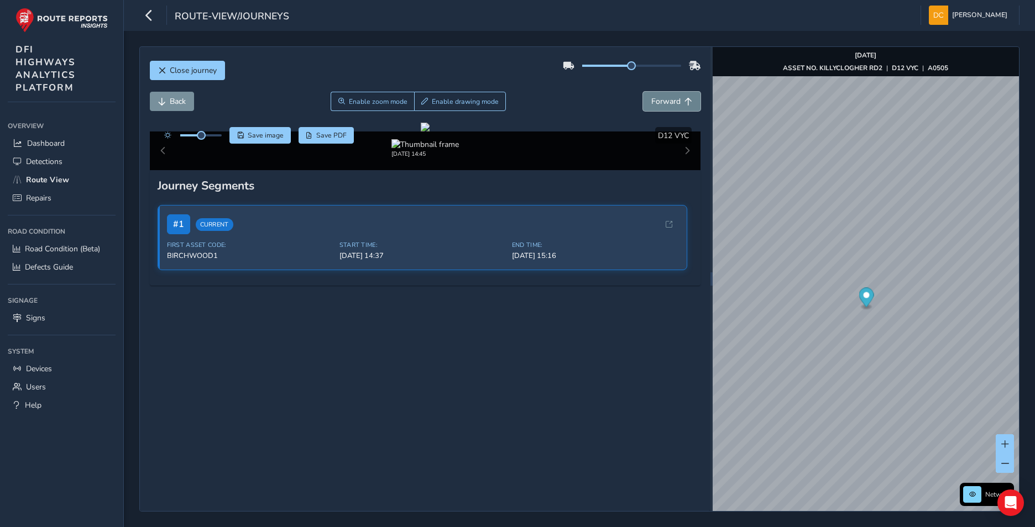
click at [653, 106] on span "Forward" at bounding box center [665, 101] width 29 height 11
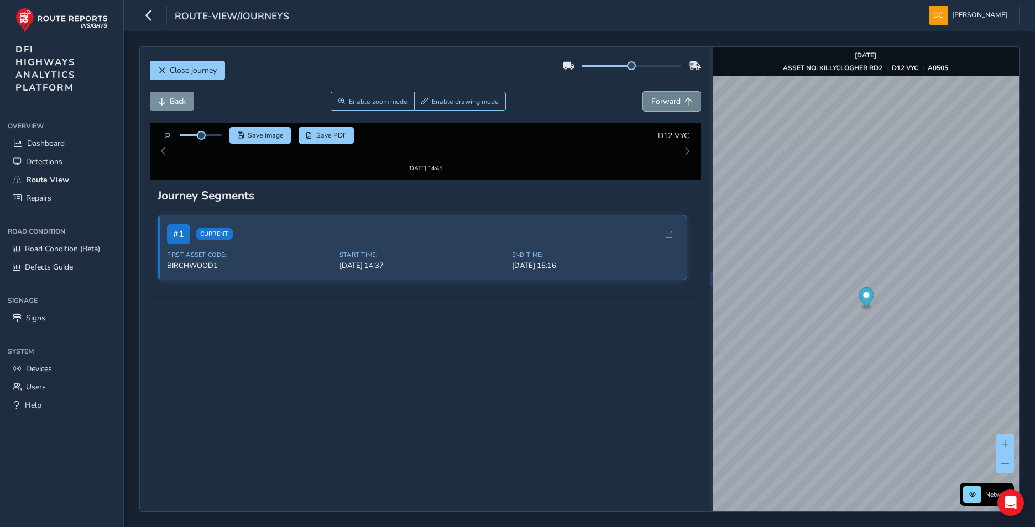
click at [653, 106] on span "Forward" at bounding box center [665, 101] width 29 height 11
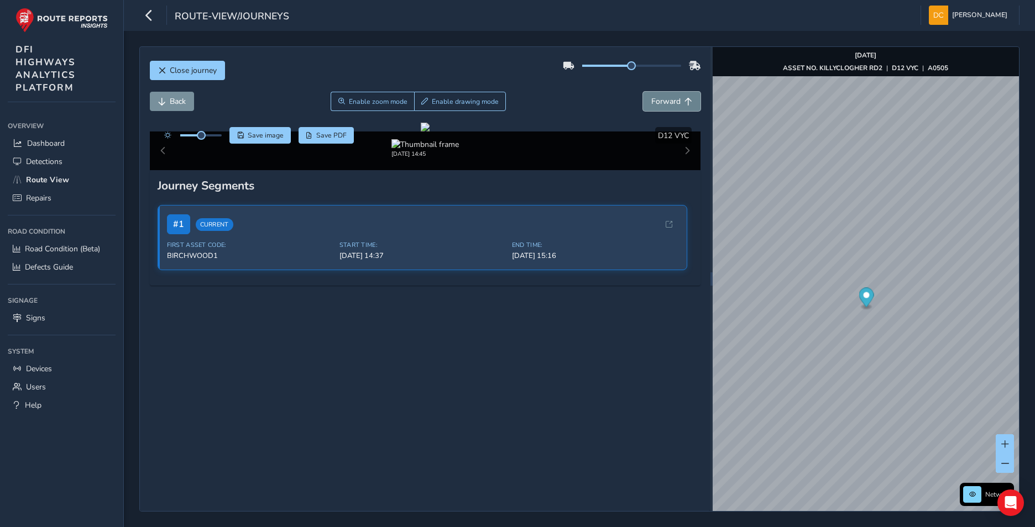
click at [653, 106] on span "Forward" at bounding box center [665, 101] width 29 height 11
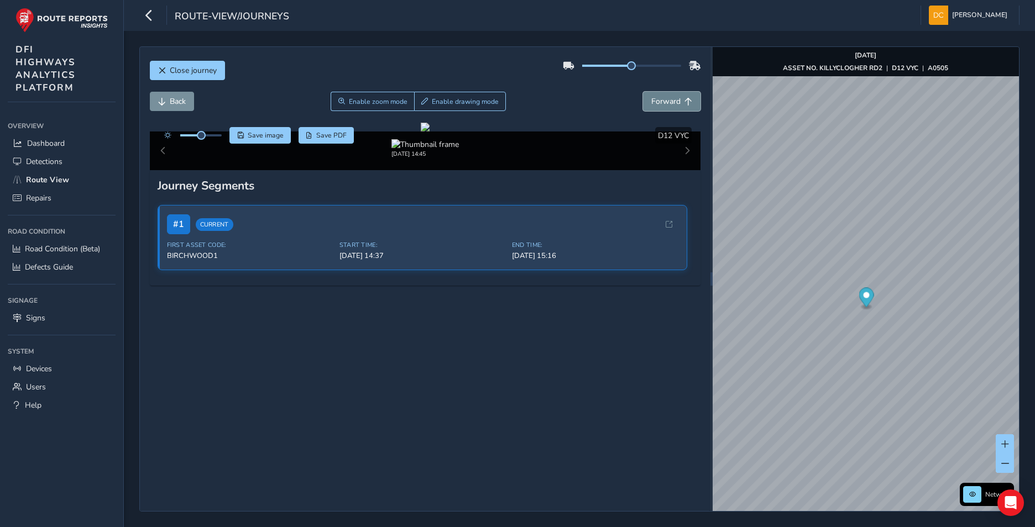
click at [653, 106] on span "Forward" at bounding box center [665, 101] width 29 height 11
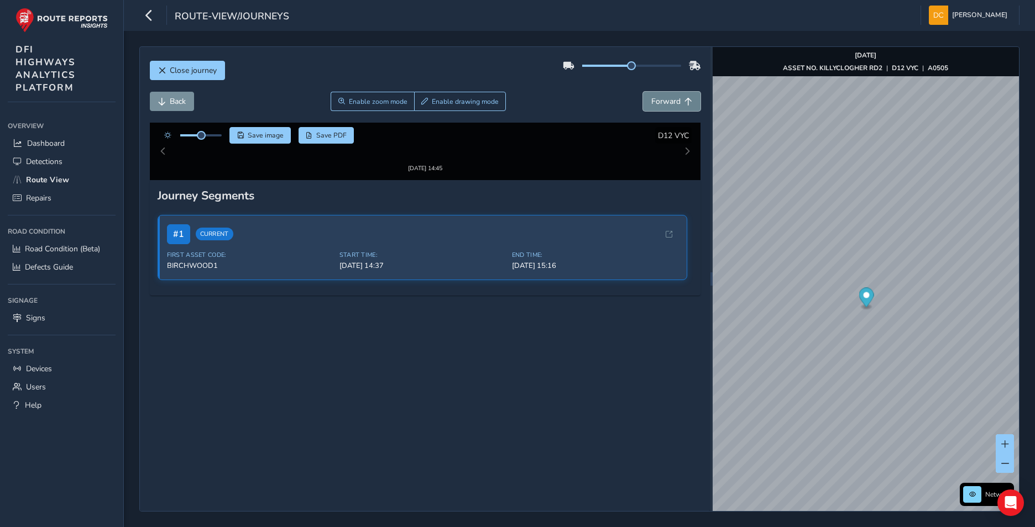
click at [653, 106] on span "Forward" at bounding box center [665, 101] width 29 height 11
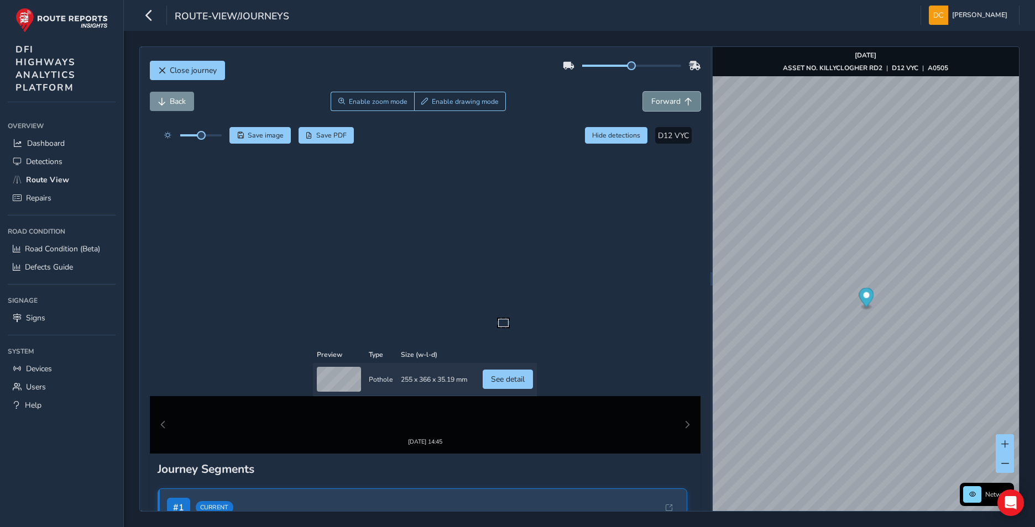
click at [653, 106] on span "Forward" at bounding box center [665, 101] width 29 height 11
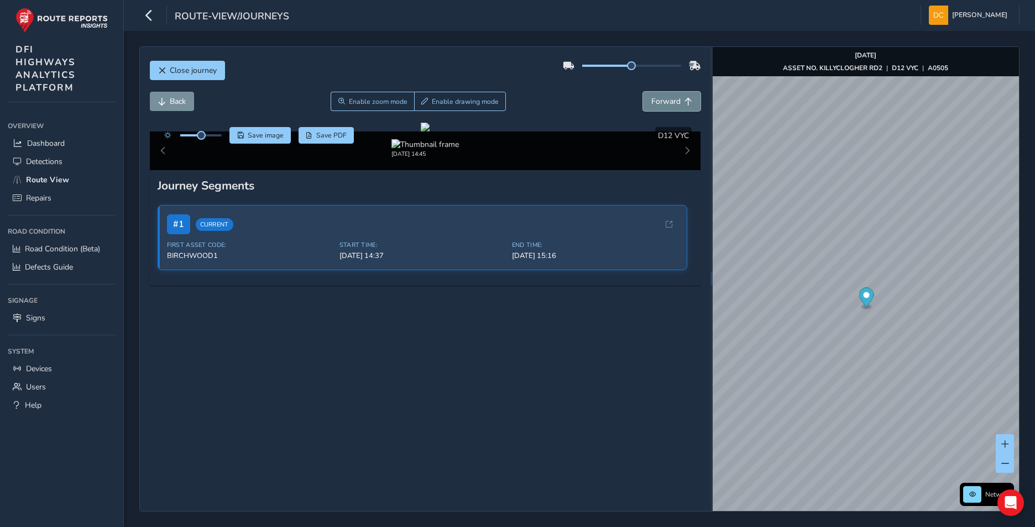
click at [653, 106] on span "Forward" at bounding box center [665, 101] width 29 height 11
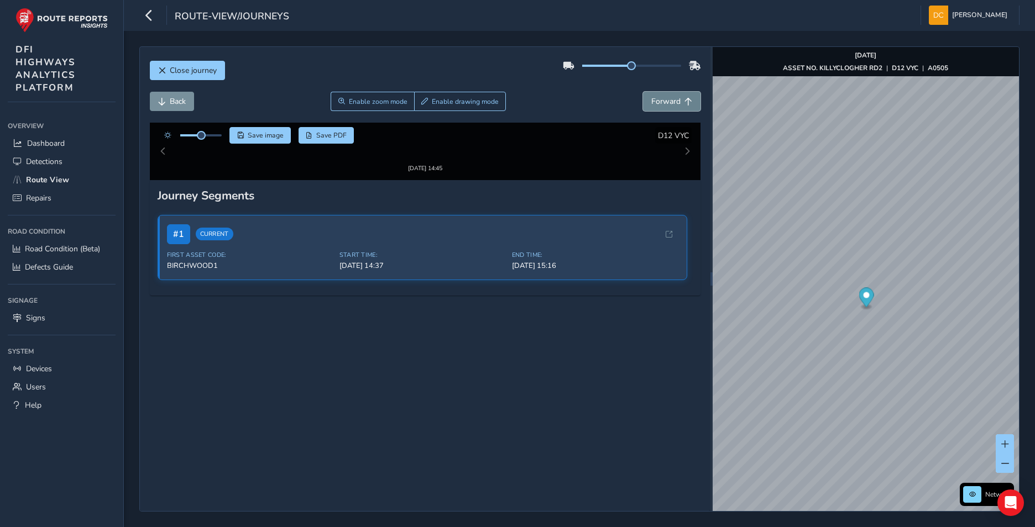
click at [653, 106] on span "Forward" at bounding box center [665, 101] width 29 height 11
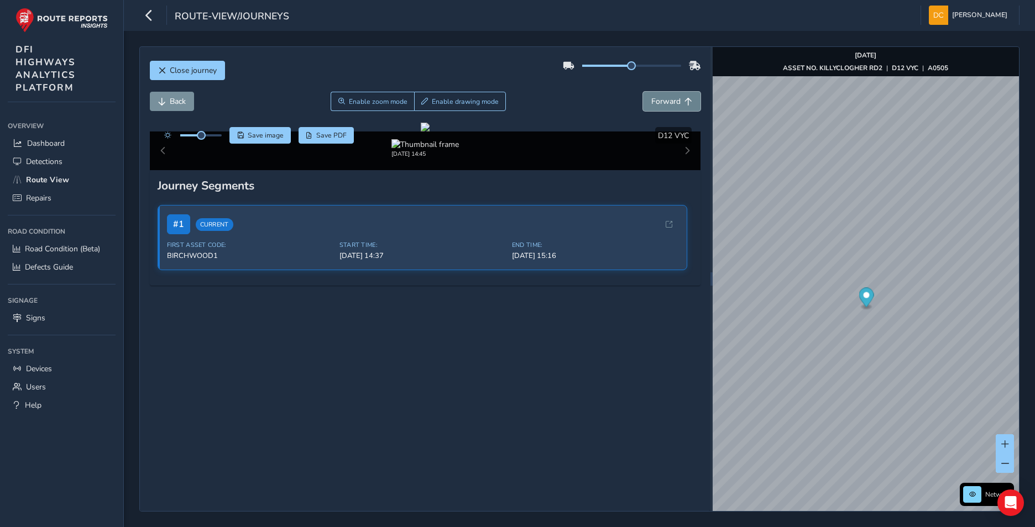
click at [653, 106] on span "Forward" at bounding box center [665, 101] width 29 height 11
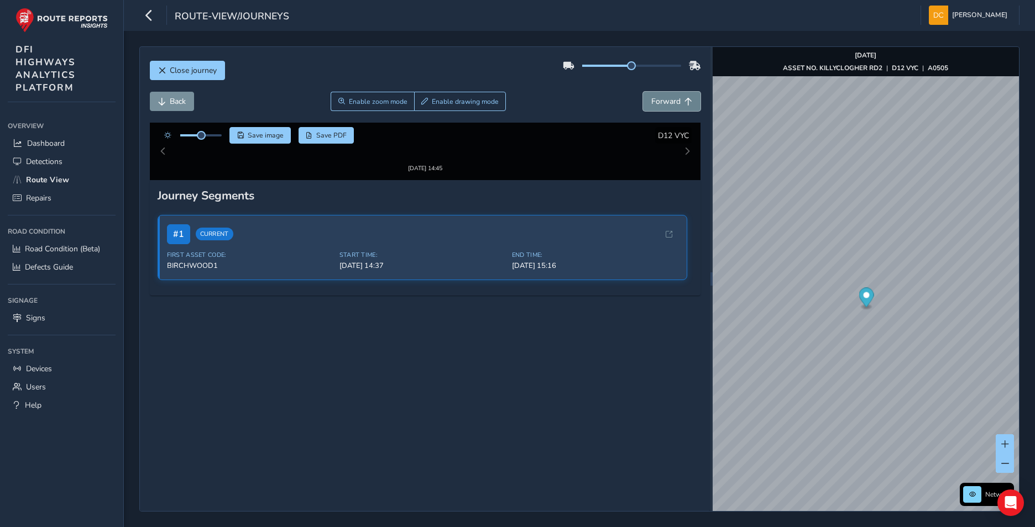
click at [653, 106] on span "Forward" at bounding box center [665, 101] width 29 height 11
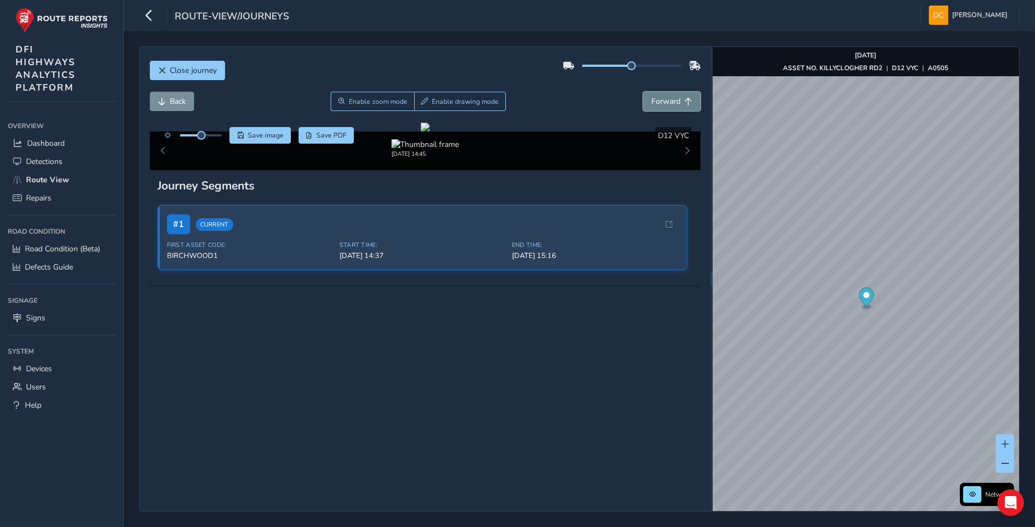
click at [653, 106] on span "Forward" at bounding box center [665, 101] width 29 height 11
click at [183, 103] on span "Back" at bounding box center [178, 101] width 16 height 11
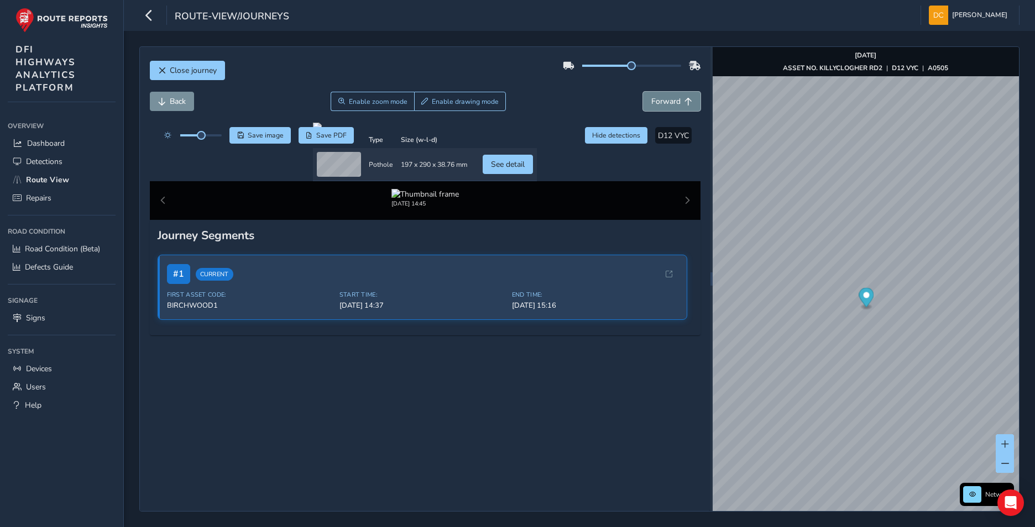
click at [665, 100] on span "Forward" at bounding box center [665, 101] width 29 height 11
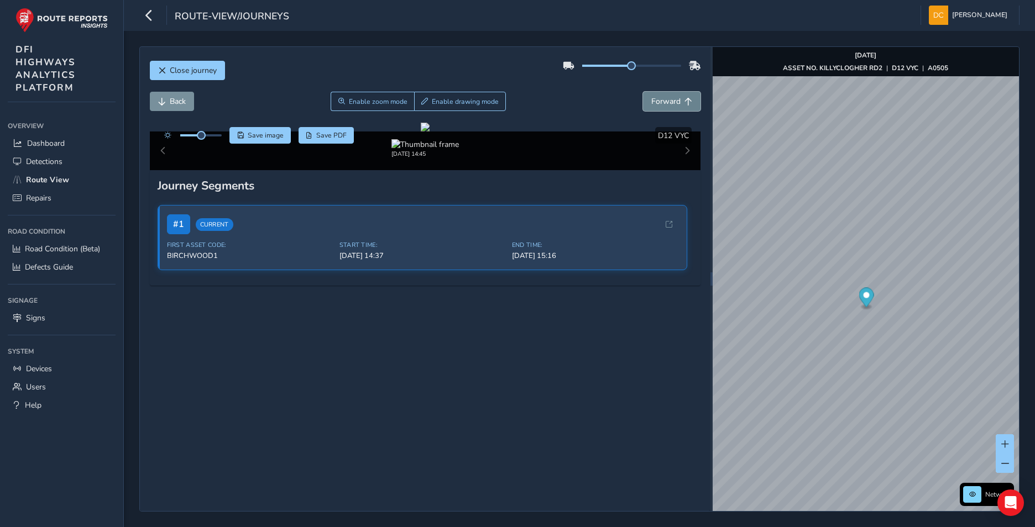
click at [665, 100] on span "Forward" at bounding box center [665, 101] width 29 height 11
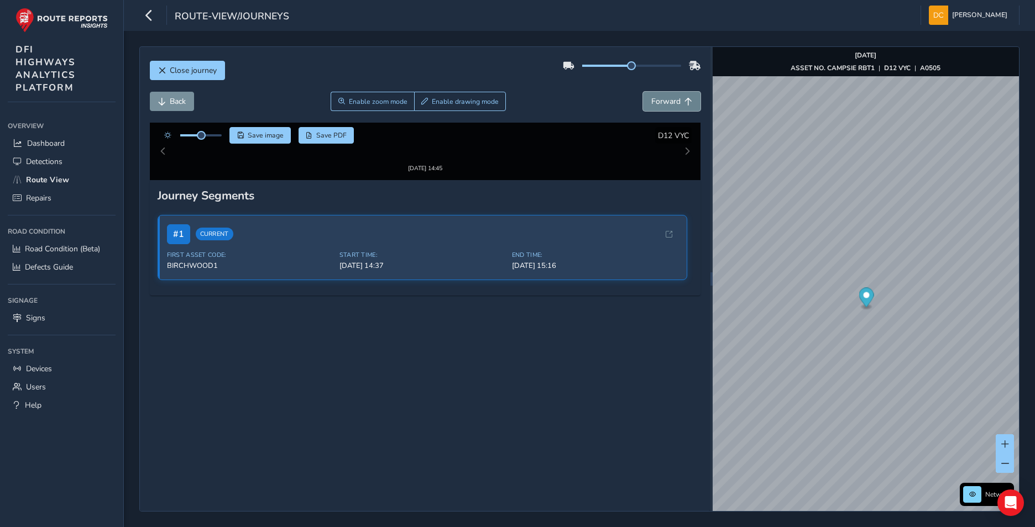
click at [665, 100] on span "Forward" at bounding box center [665, 101] width 29 height 11
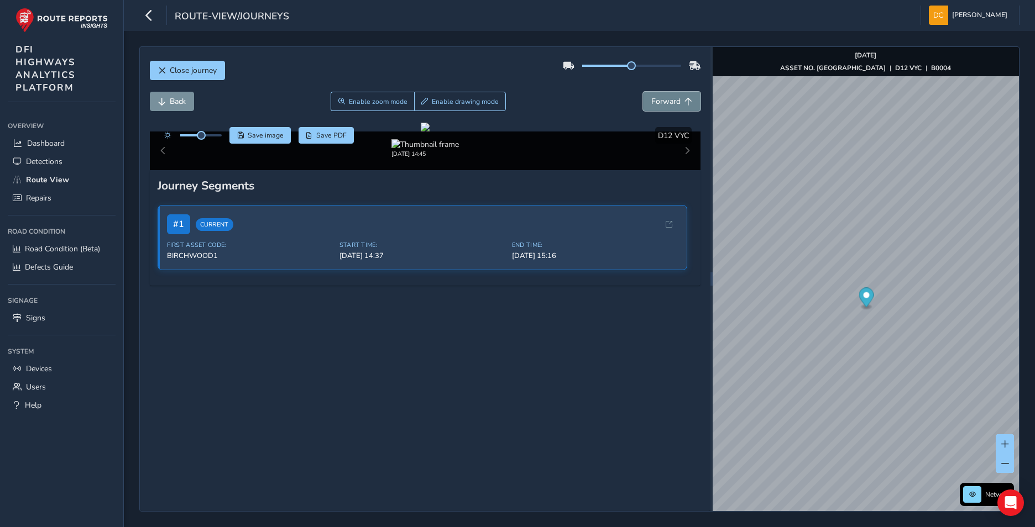
click at [665, 100] on span "Forward" at bounding box center [665, 101] width 29 height 11
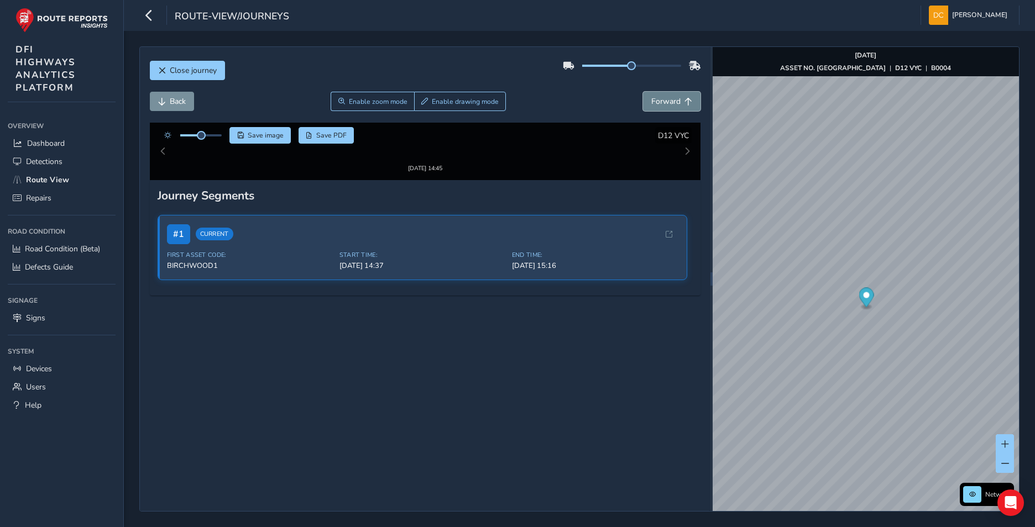
click at [665, 100] on span "Forward" at bounding box center [665, 101] width 29 height 11
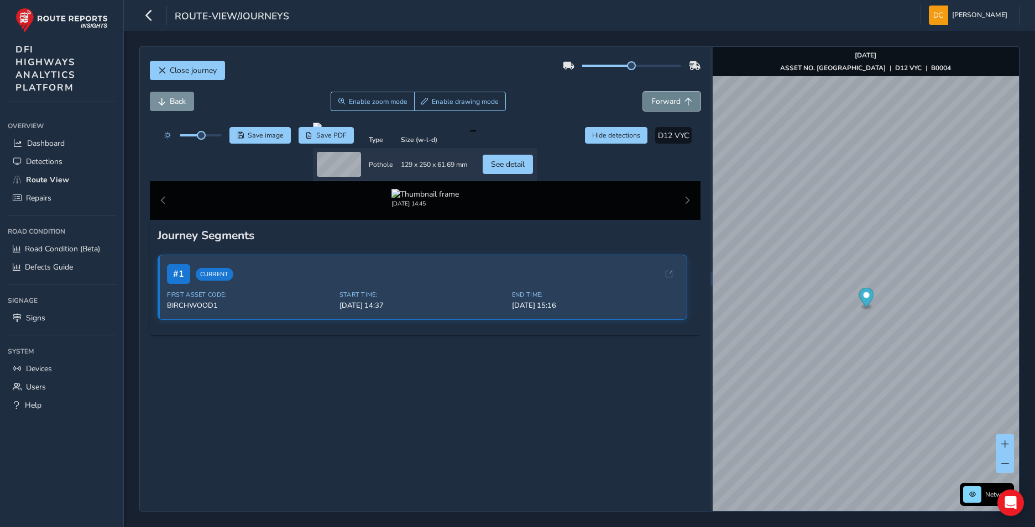
click at [665, 100] on span "Forward" at bounding box center [665, 101] width 29 height 11
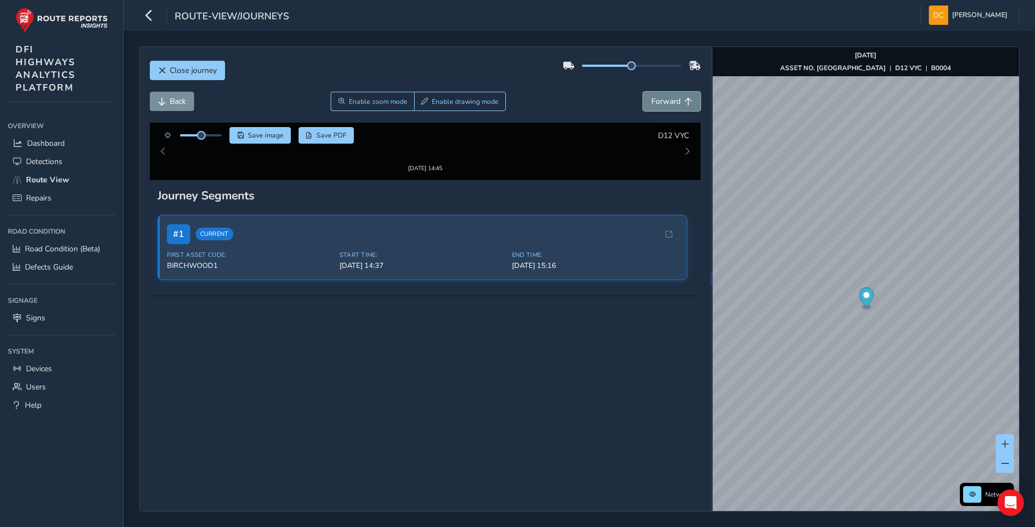
click at [665, 100] on span "Forward" at bounding box center [665, 101] width 29 height 11
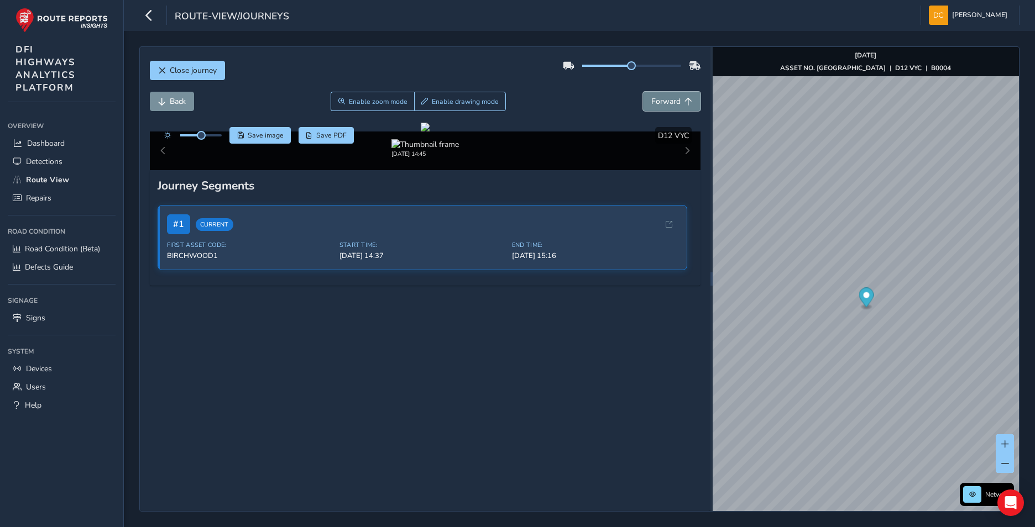
click at [665, 100] on span "Forward" at bounding box center [665, 101] width 29 height 11
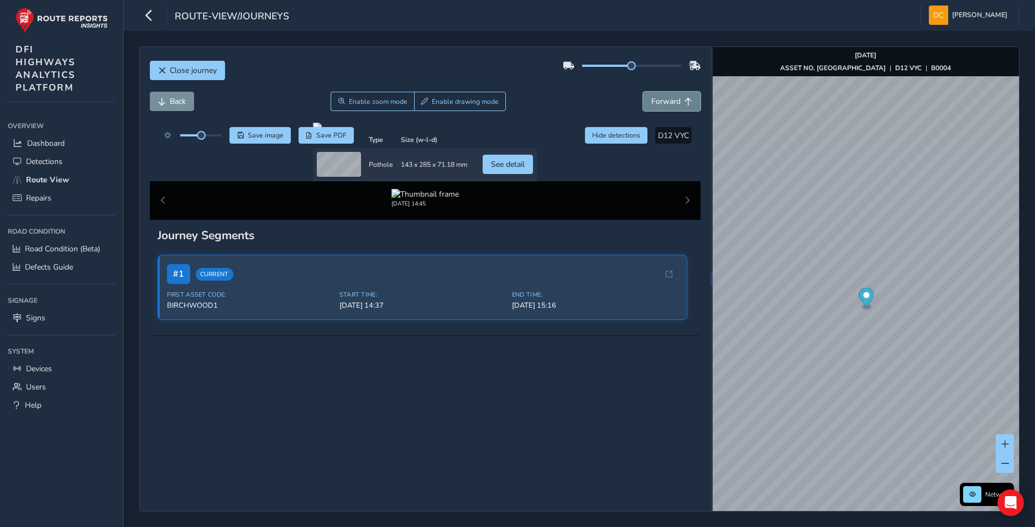
click at [665, 100] on span "Forward" at bounding box center [665, 101] width 29 height 11
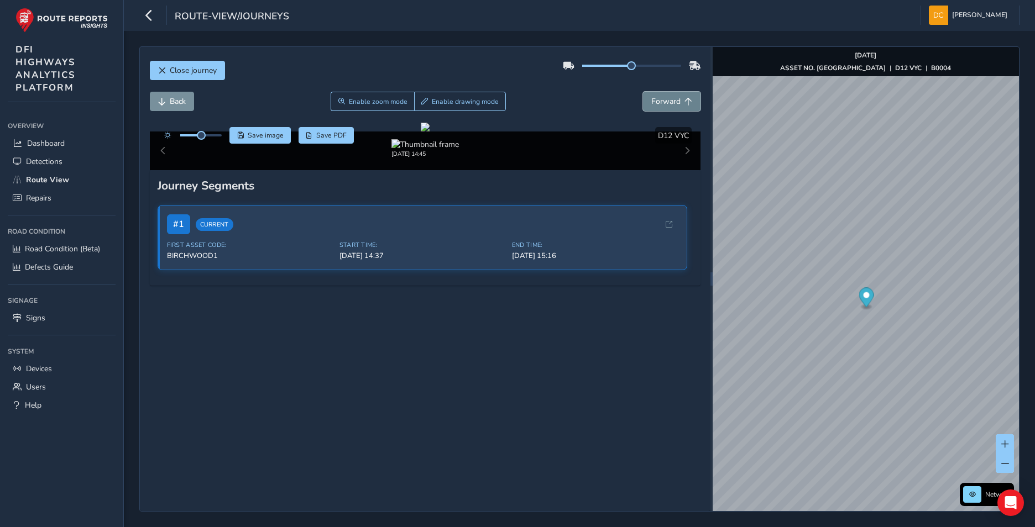
click at [665, 100] on span "Forward" at bounding box center [665, 101] width 29 height 11
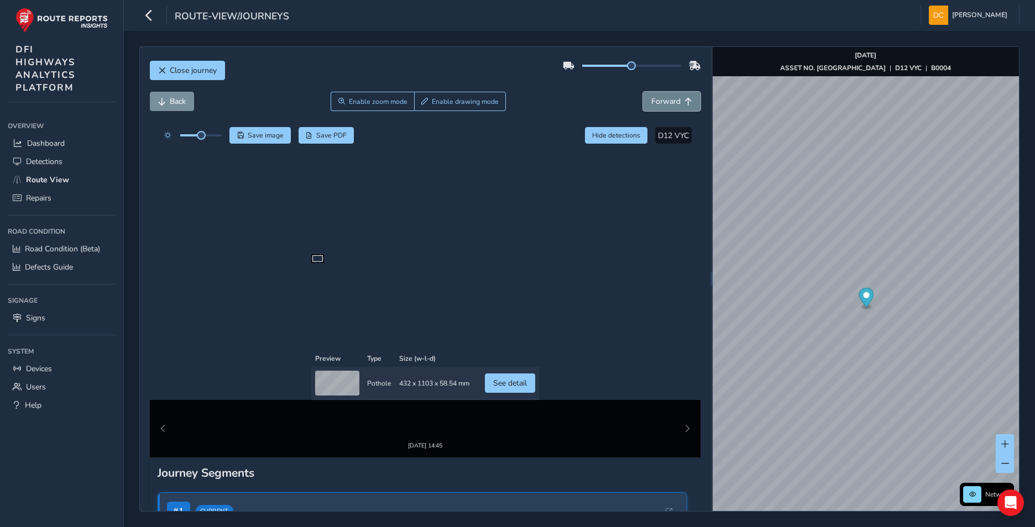
click at [665, 100] on span "Forward" at bounding box center [665, 101] width 29 height 11
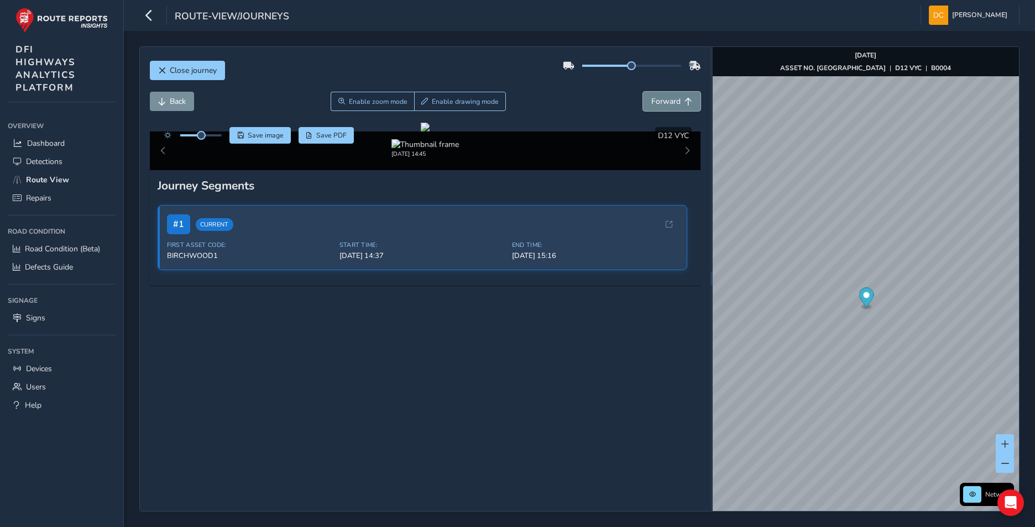
click at [665, 100] on span "Forward" at bounding box center [665, 101] width 29 height 11
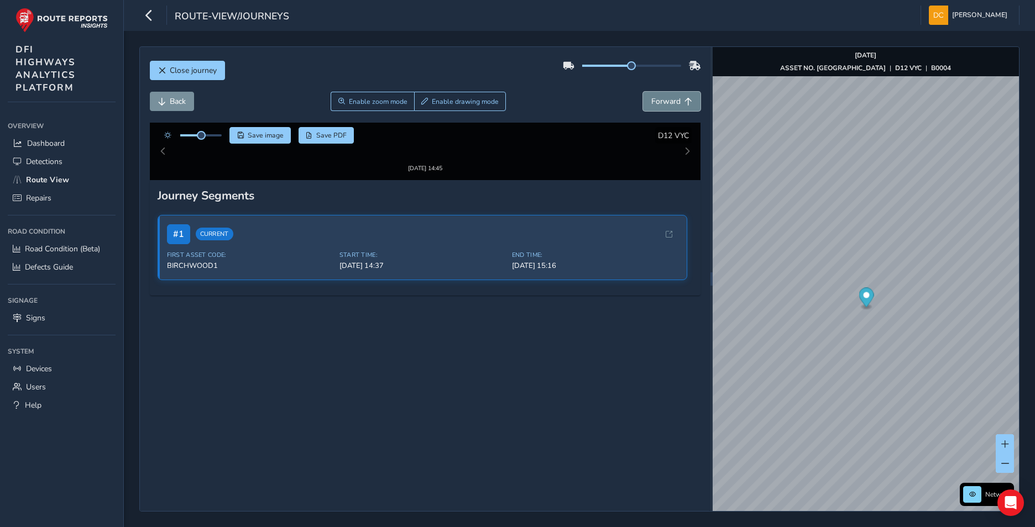
click at [665, 100] on span "Forward" at bounding box center [665, 101] width 29 height 11
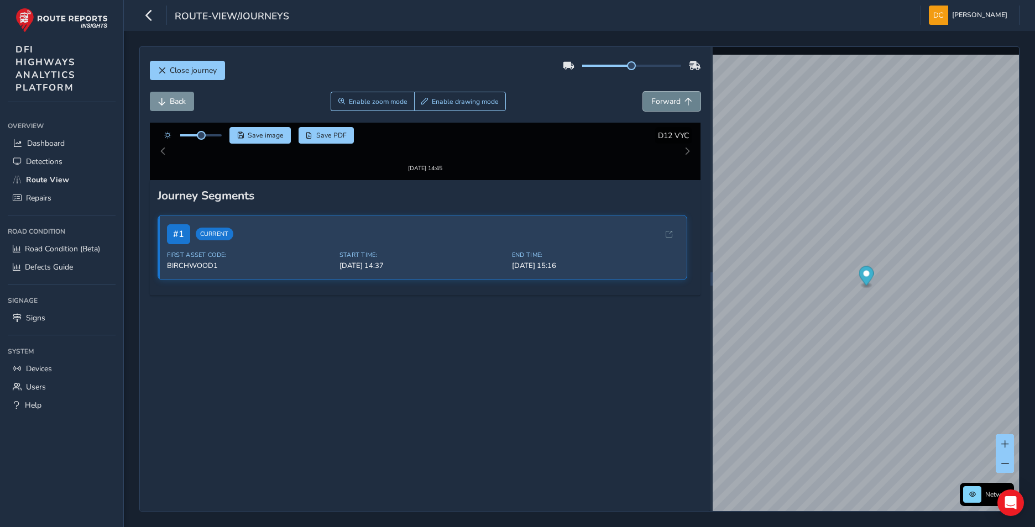
click at [665, 100] on span "Forward" at bounding box center [665, 101] width 29 height 11
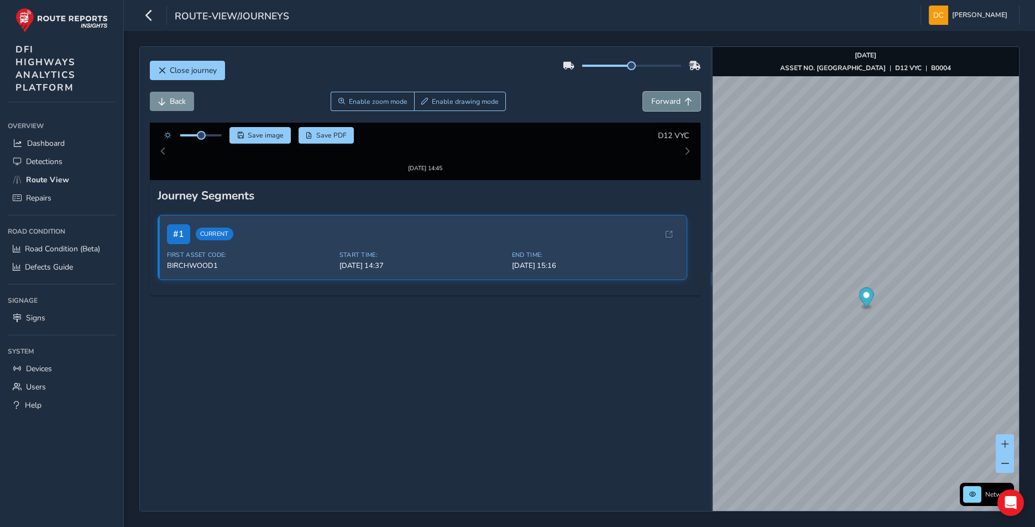
click at [665, 100] on span "Forward" at bounding box center [665, 101] width 29 height 11
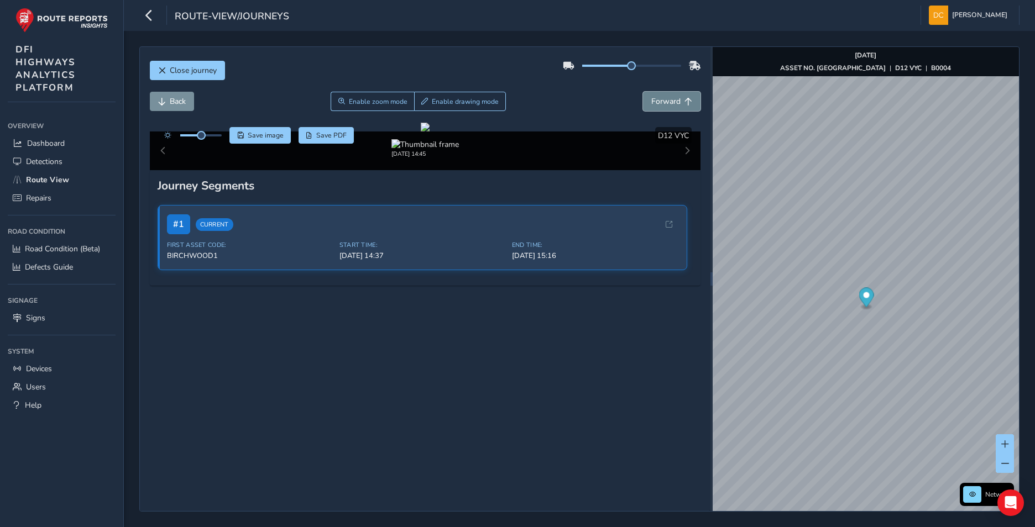
click at [665, 100] on span "Forward" at bounding box center [665, 101] width 29 height 11
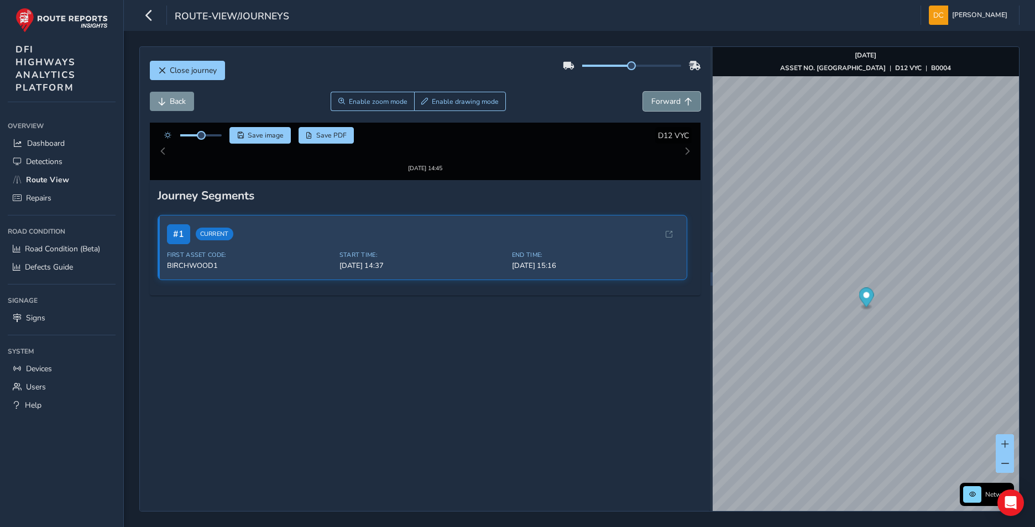
click at [665, 100] on span "Forward" at bounding box center [665, 101] width 29 height 11
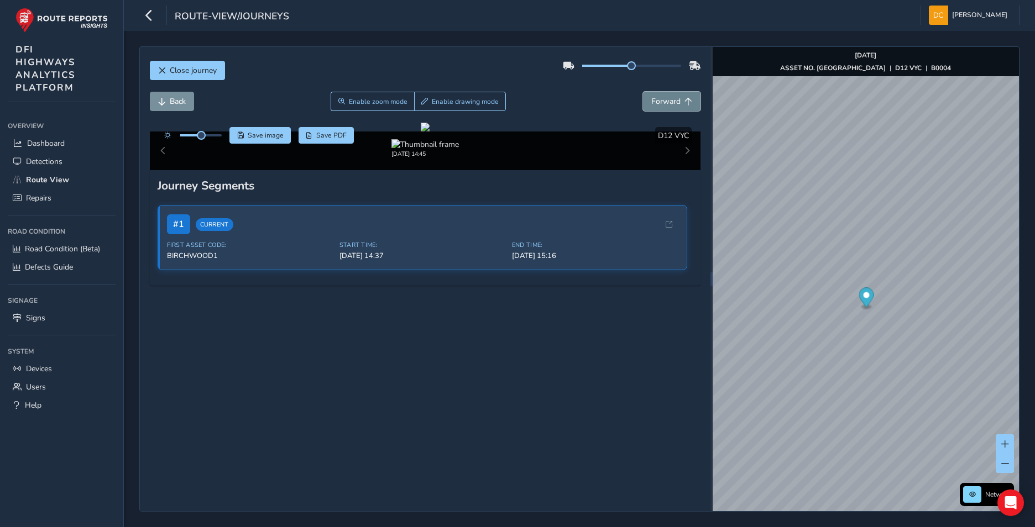
click at [665, 100] on span "Forward" at bounding box center [665, 101] width 29 height 11
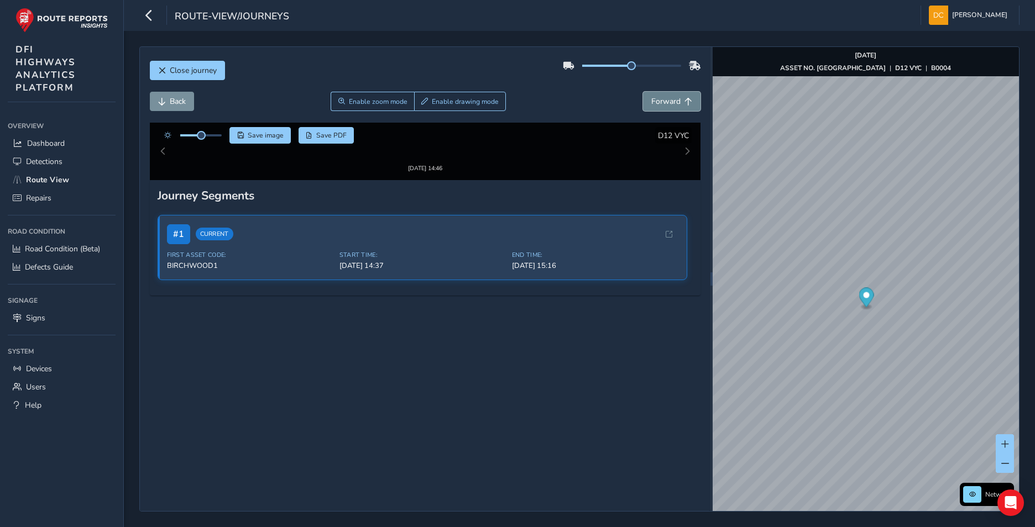
click at [665, 100] on span "Forward" at bounding box center [665, 101] width 29 height 11
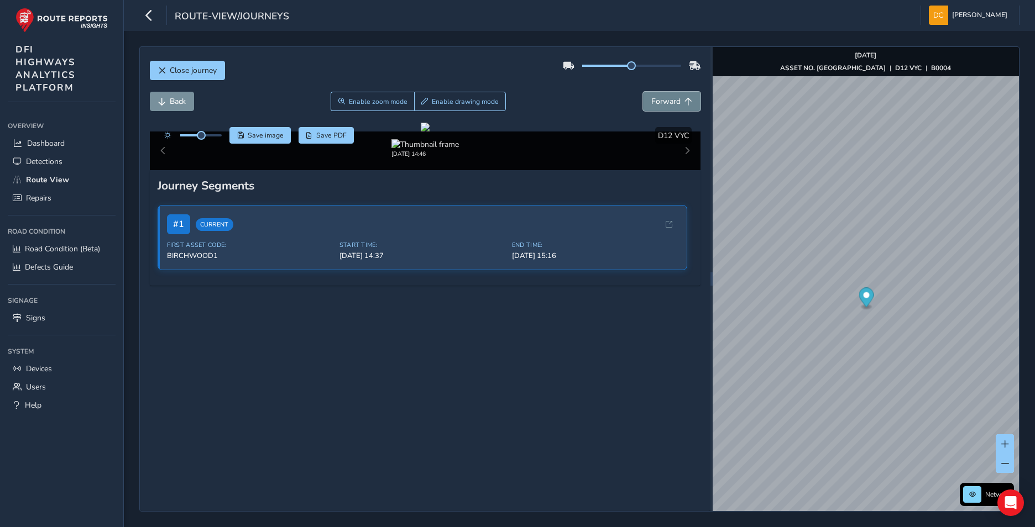
click at [665, 100] on span "Forward" at bounding box center [665, 101] width 29 height 11
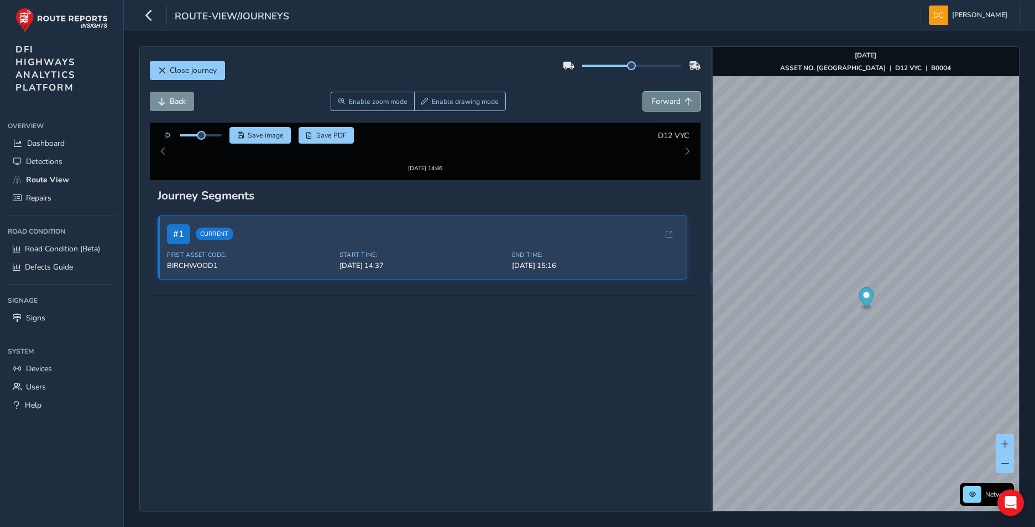
click at [665, 100] on span "Forward" at bounding box center [665, 101] width 29 height 11
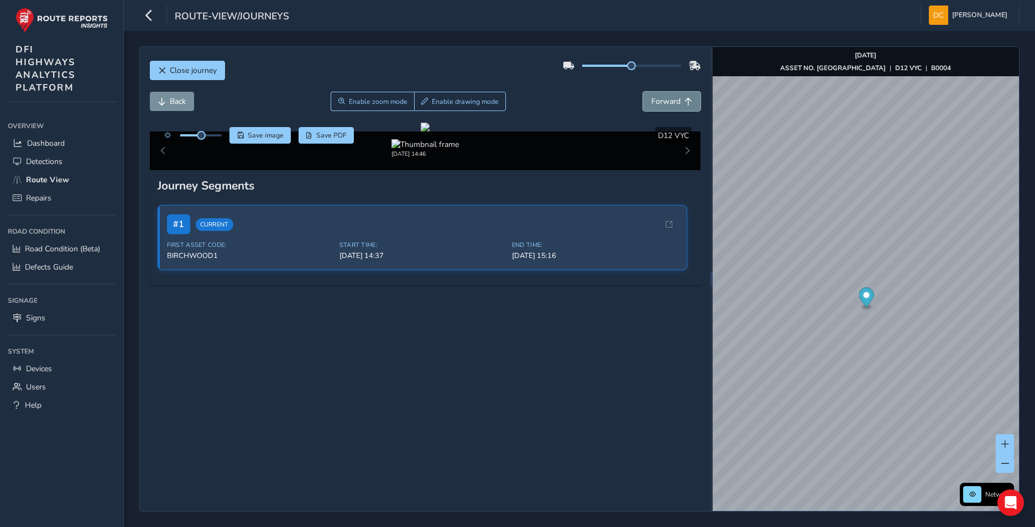
click at [665, 100] on span "Forward" at bounding box center [665, 101] width 29 height 11
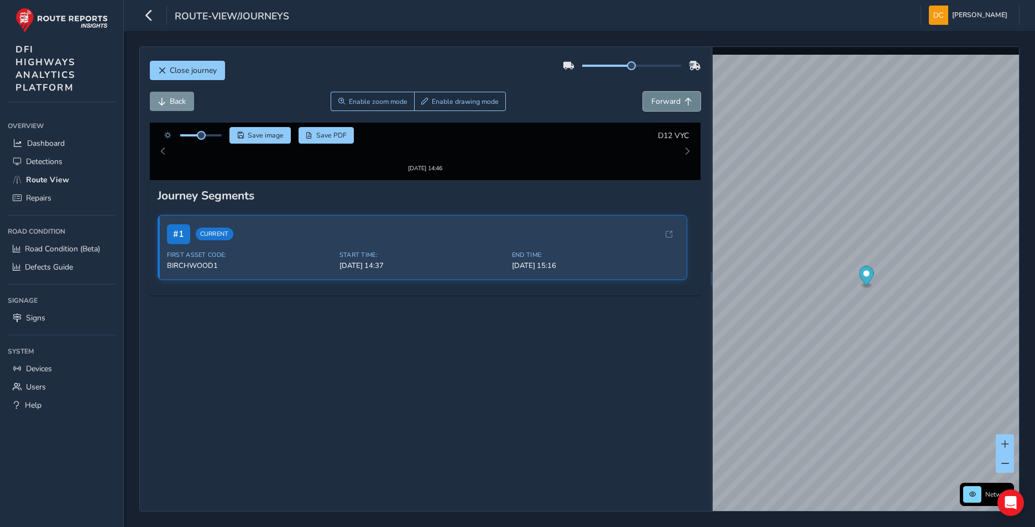
click at [665, 100] on span "Forward" at bounding box center [665, 101] width 29 height 11
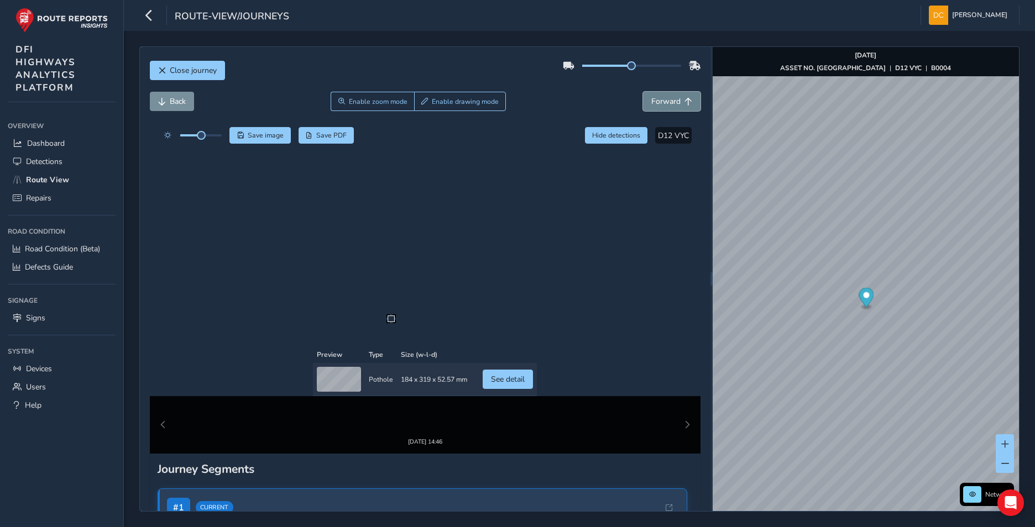
click at [665, 100] on span "Forward" at bounding box center [665, 101] width 29 height 11
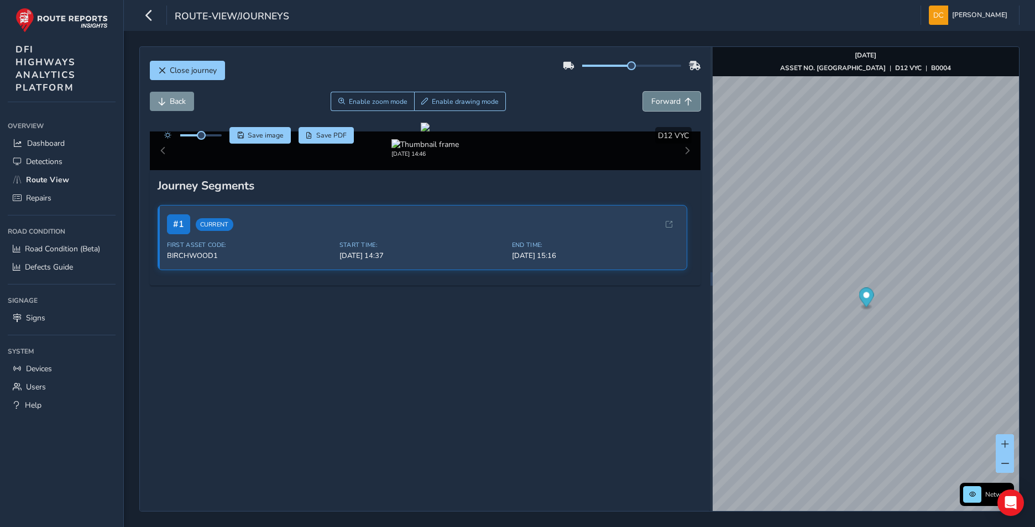
click at [665, 100] on span "Forward" at bounding box center [665, 101] width 29 height 11
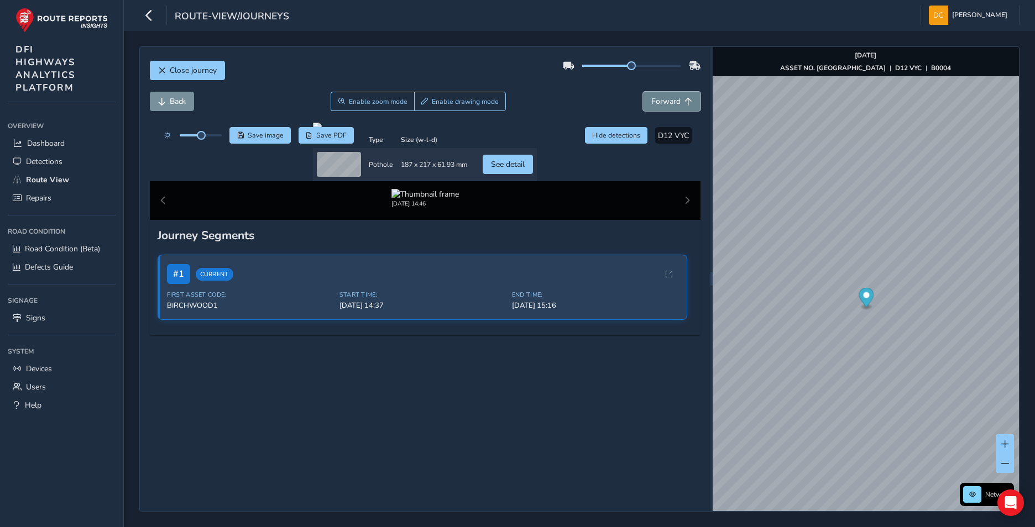
click at [665, 100] on span "Forward" at bounding box center [665, 101] width 29 height 11
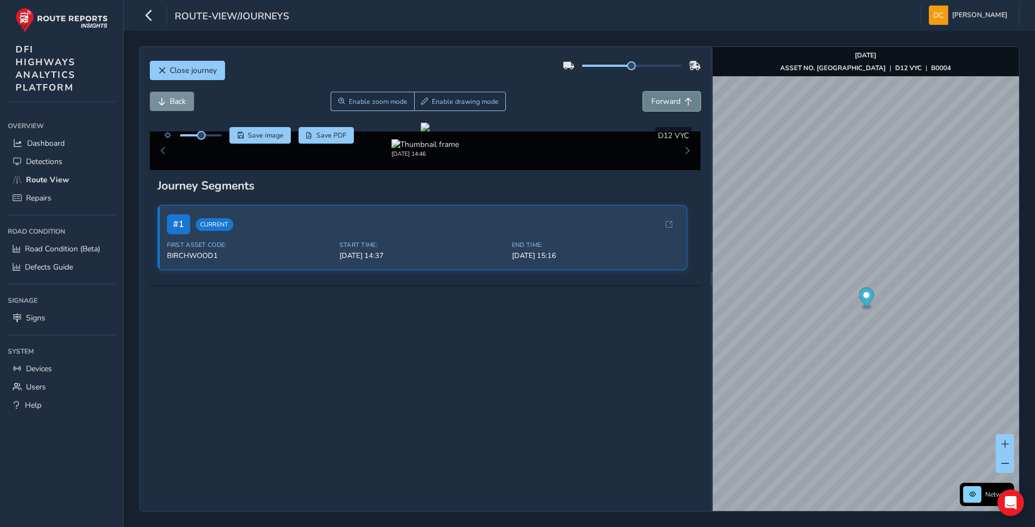
click at [665, 100] on span "Forward" at bounding box center [665, 101] width 29 height 11
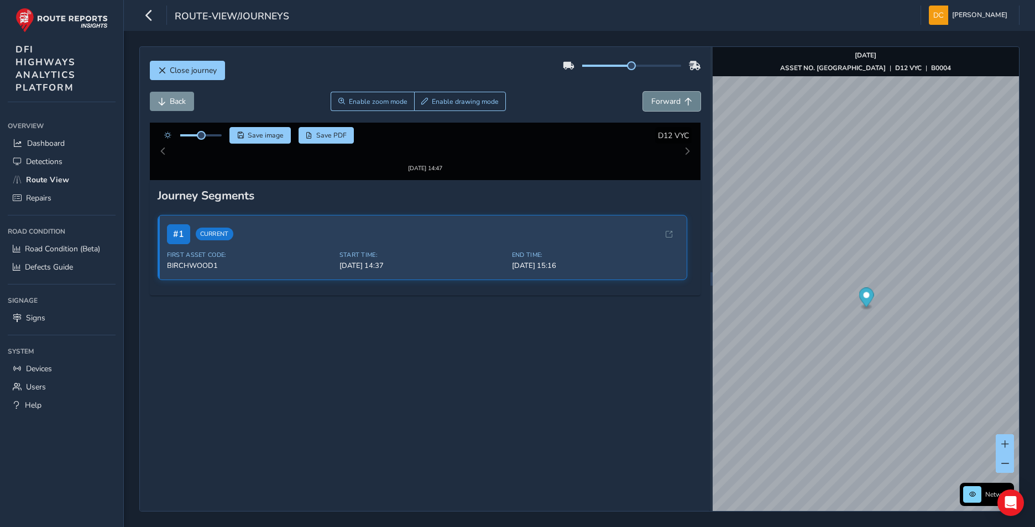
click at [665, 100] on span "Forward" at bounding box center [665, 101] width 29 height 11
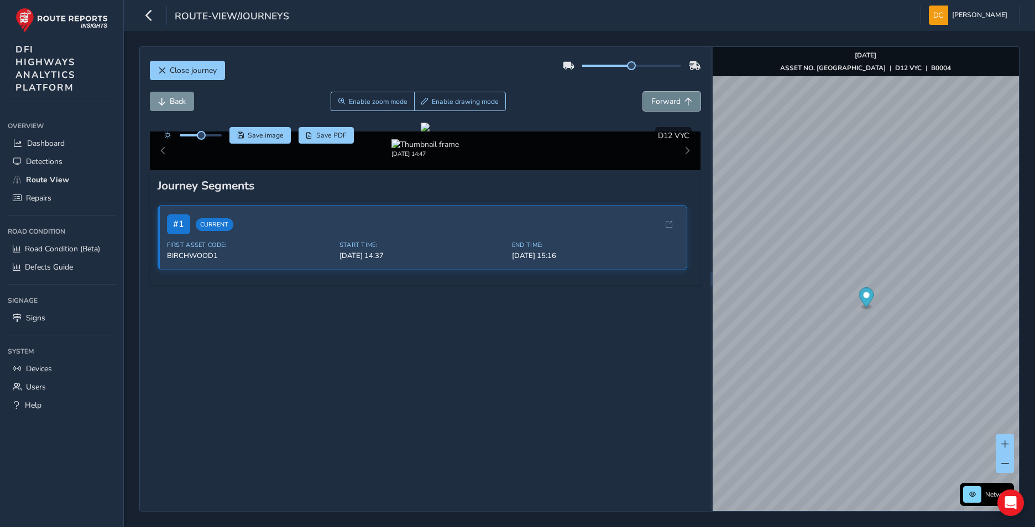
click at [665, 100] on span "Forward" at bounding box center [665, 101] width 29 height 11
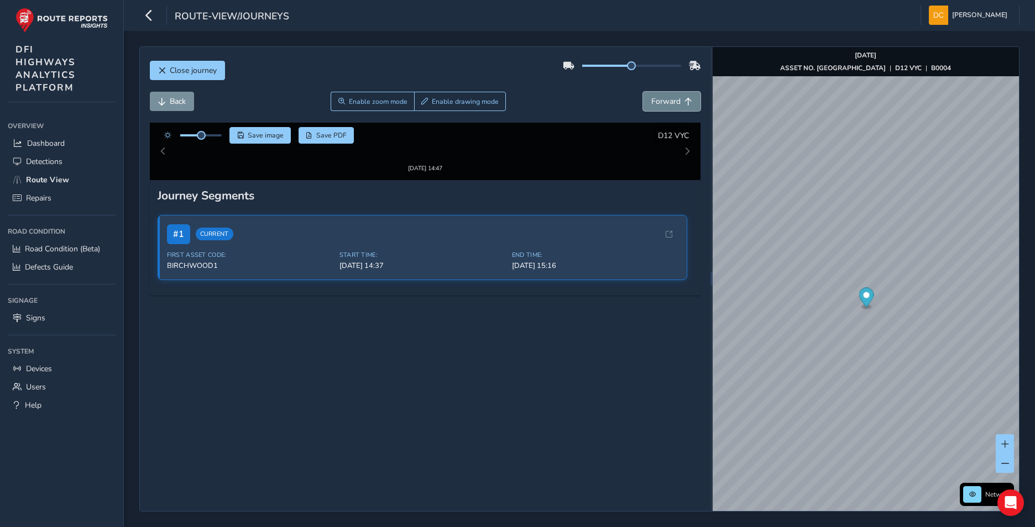
click at [665, 100] on span "Forward" at bounding box center [665, 101] width 29 height 11
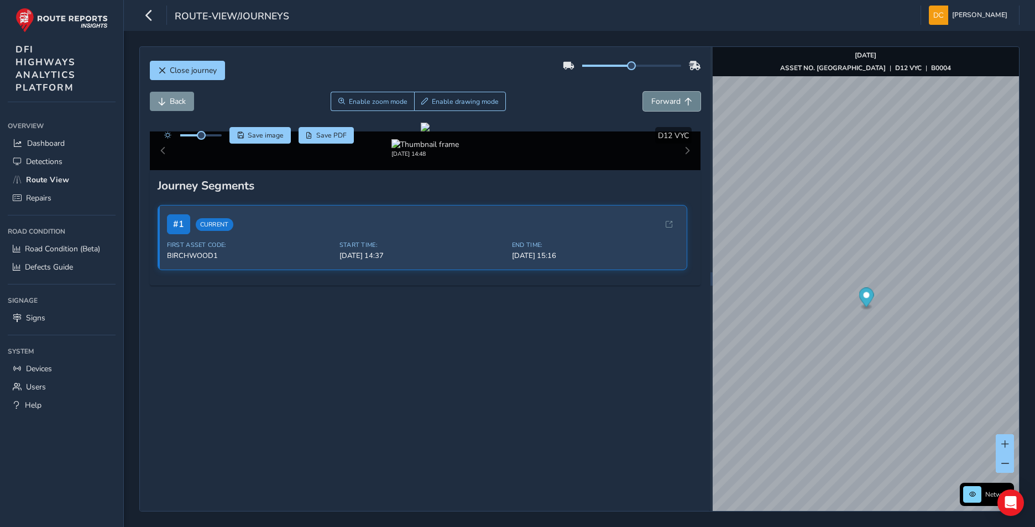
click at [665, 100] on span "Forward" at bounding box center [665, 101] width 29 height 11
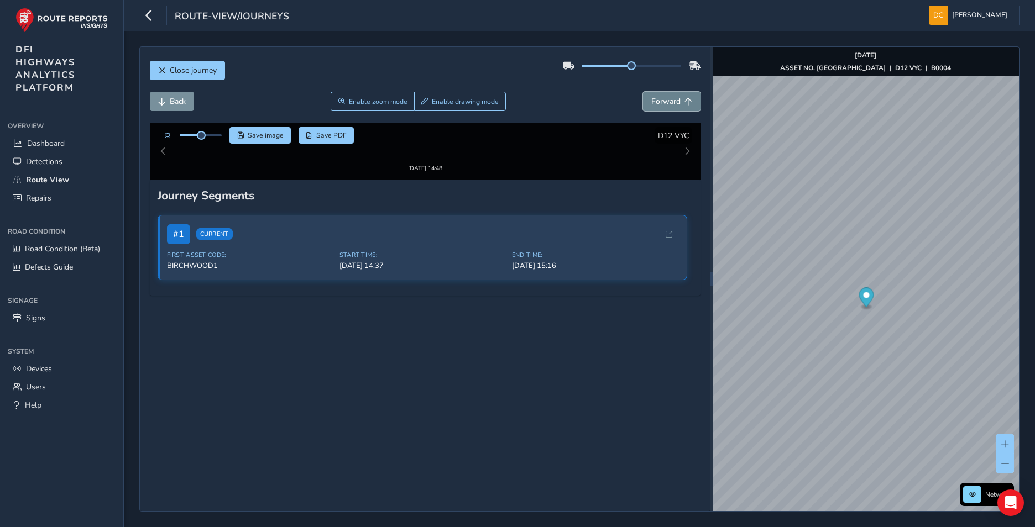
click at [665, 100] on span "Forward" at bounding box center [665, 101] width 29 height 11
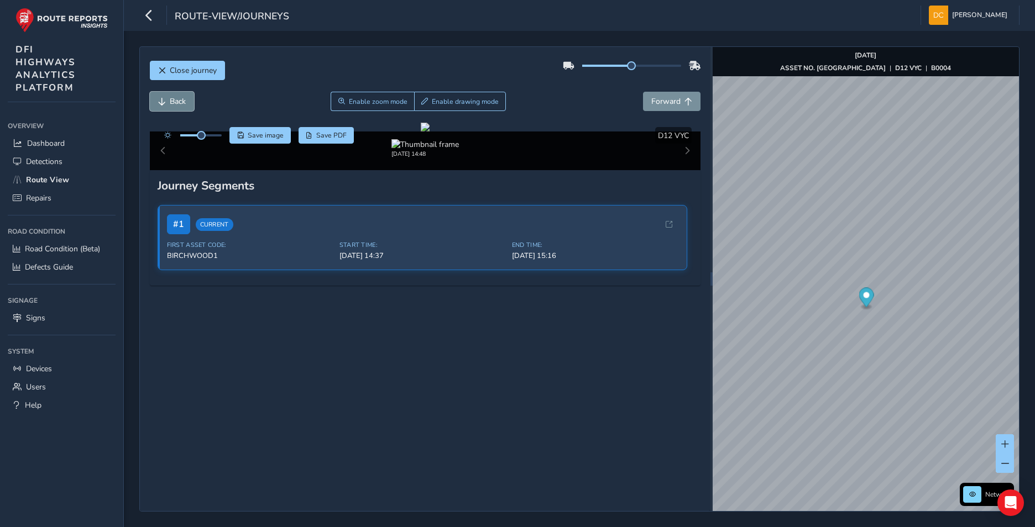
click at [175, 104] on span "Back" at bounding box center [178, 101] width 16 height 11
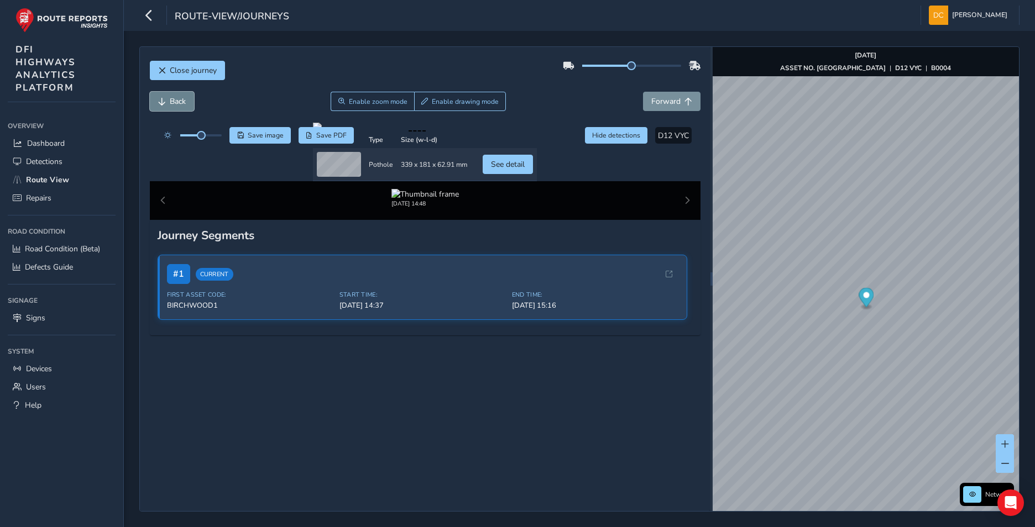
click at [175, 104] on span "Back" at bounding box center [178, 101] width 16 height 11
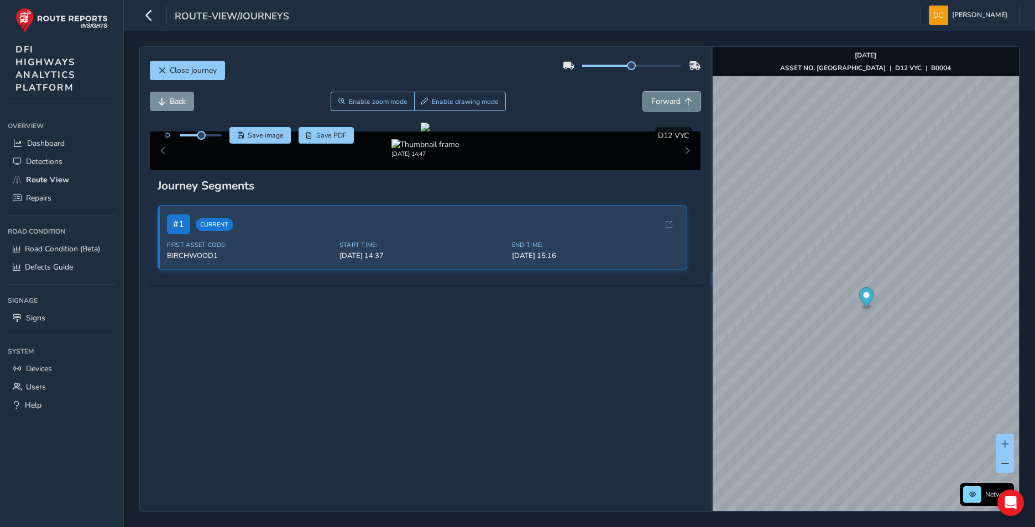
click at [660, 100] on span "Forward" at bounding box center [665, 101] width 29 height 11
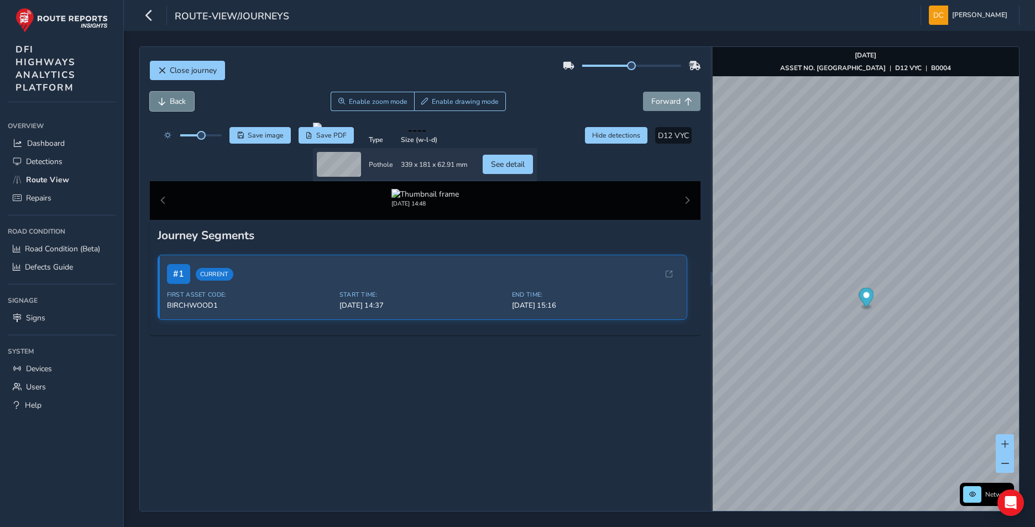
click at [177, 104] on span "Back" at bounding box center [178, 101] width 16 height 11
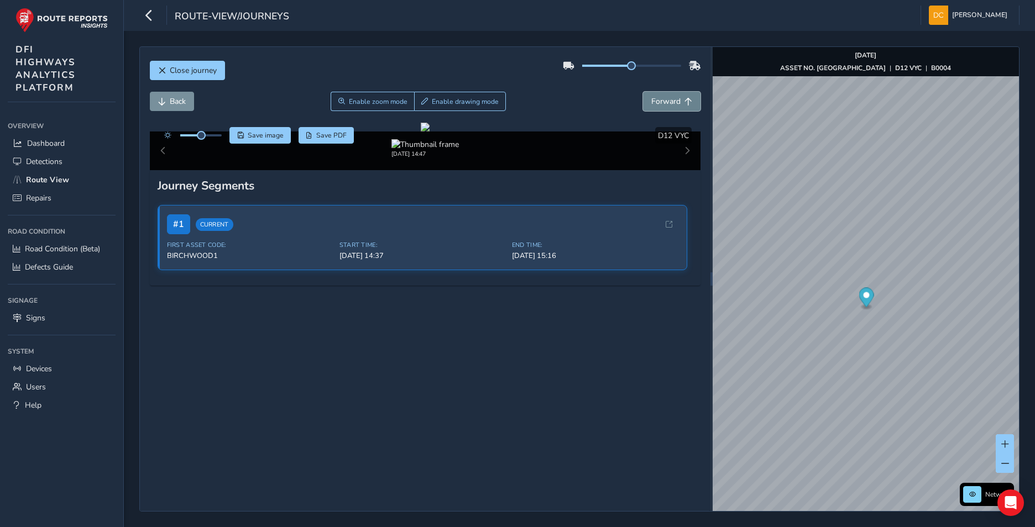
click at [653, 98] on span "Forward" at bounding box center [665, 101] width 29 height 11
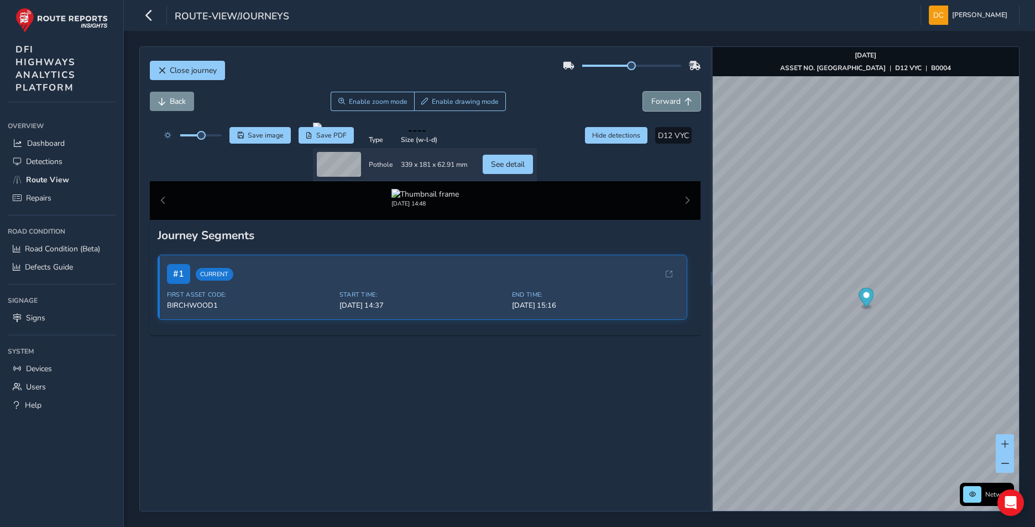
click at [653, 98] on span "Forward" at bounding box center [665, 101] width 29 height 11
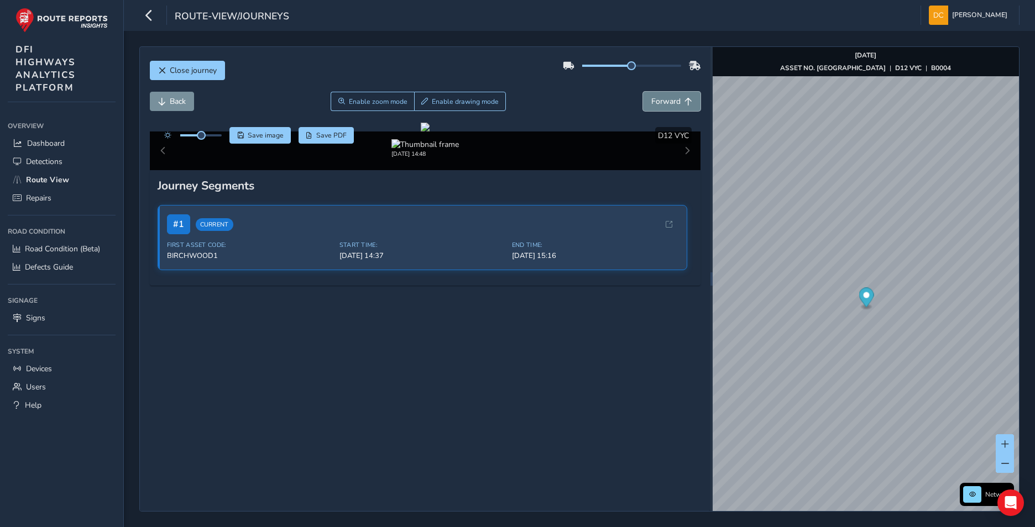
click at [653, 98] on span "Forward" at bounding box center [665, 101] width 29 height 11
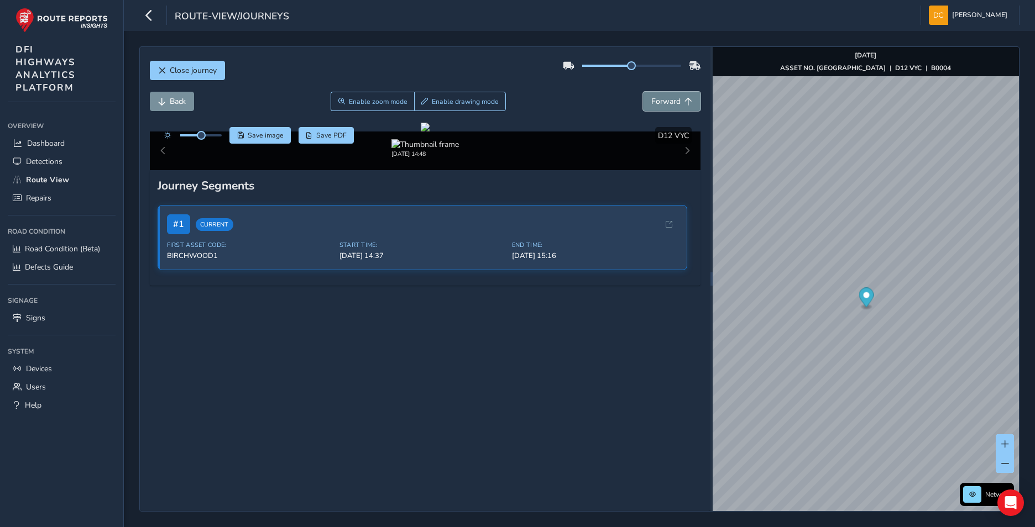
click at [653, 98] on span "Forward" at bounding box center [665, 101] width 29 height 11
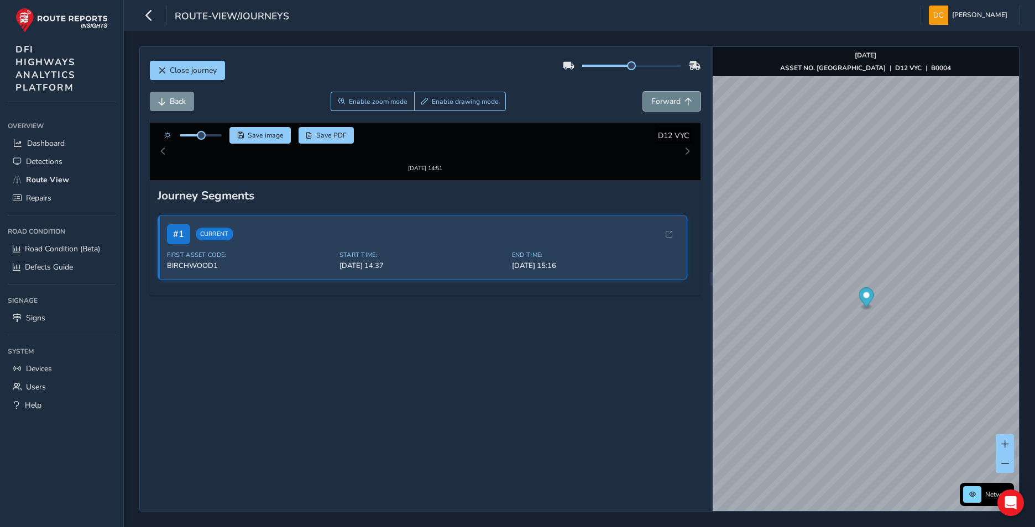
click at [653, 98] on span "Forward" at bounding box center [665, 101] width 29 height 11
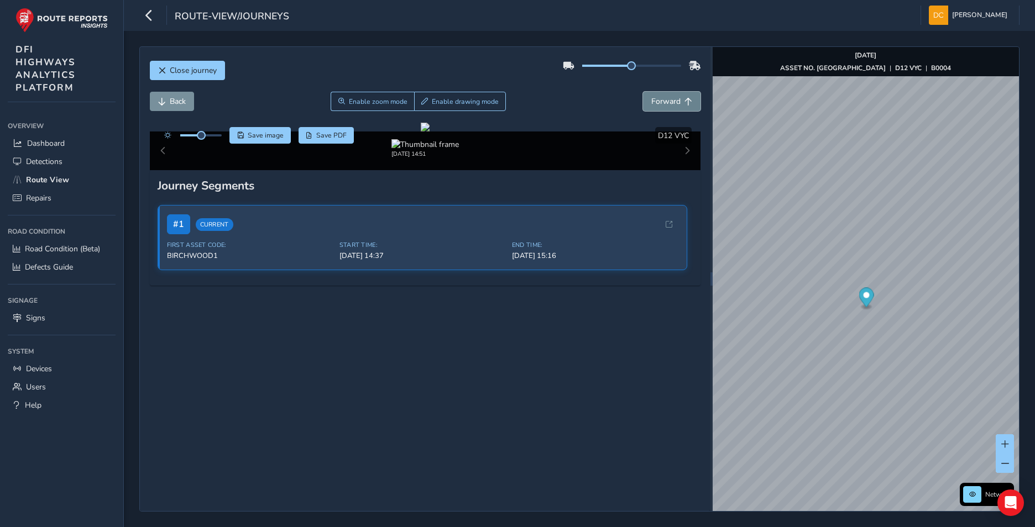
click at [653, 98] on span "Forward" at bounding box center [665, 101] width 29 height 11
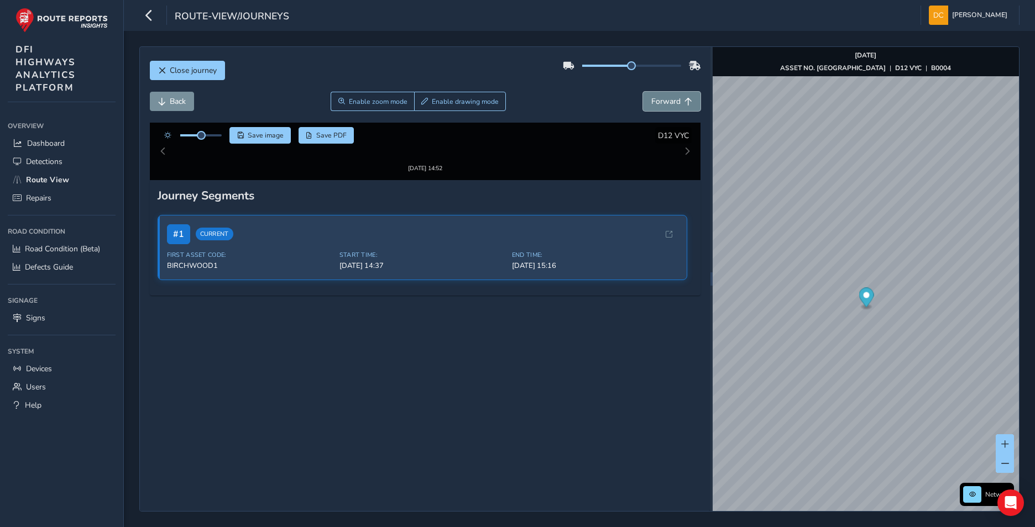
click at [653, 98] on span "Forward" at bounding box center [665, 101] width 29 height 11
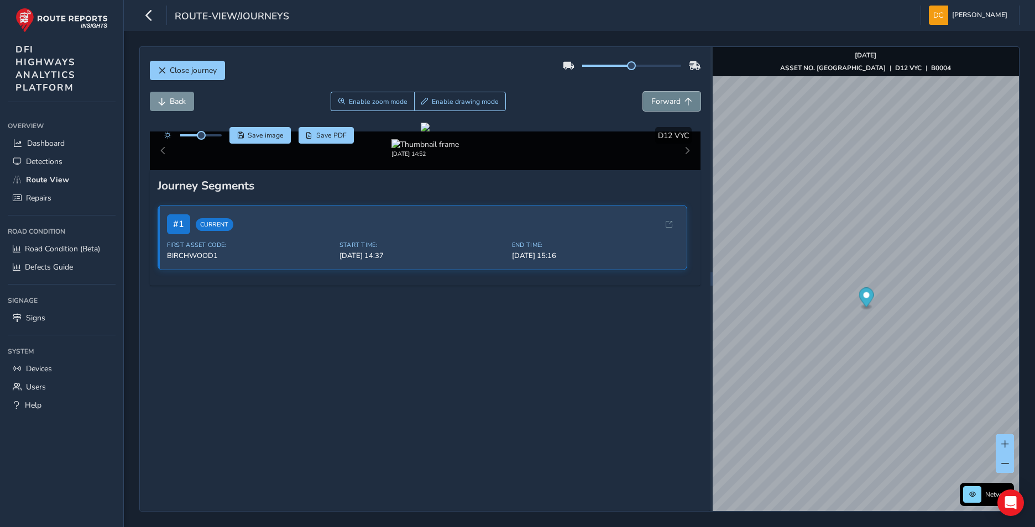
click at [653, 98] on span "Forward" at bounding box center [665, 101] width 29 height 11
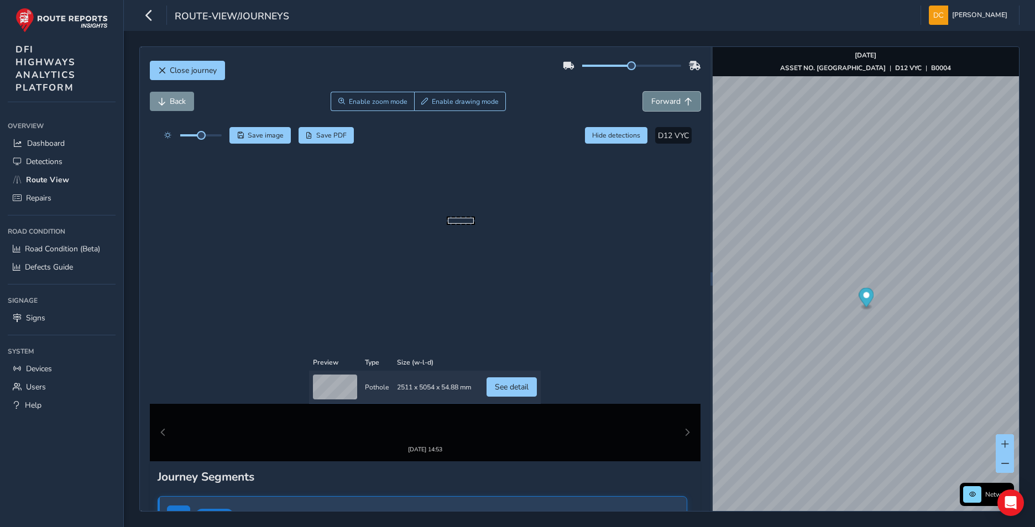
click at [653, 98] on span "Forward" at bounding box center [665, 101] width 29 height 11
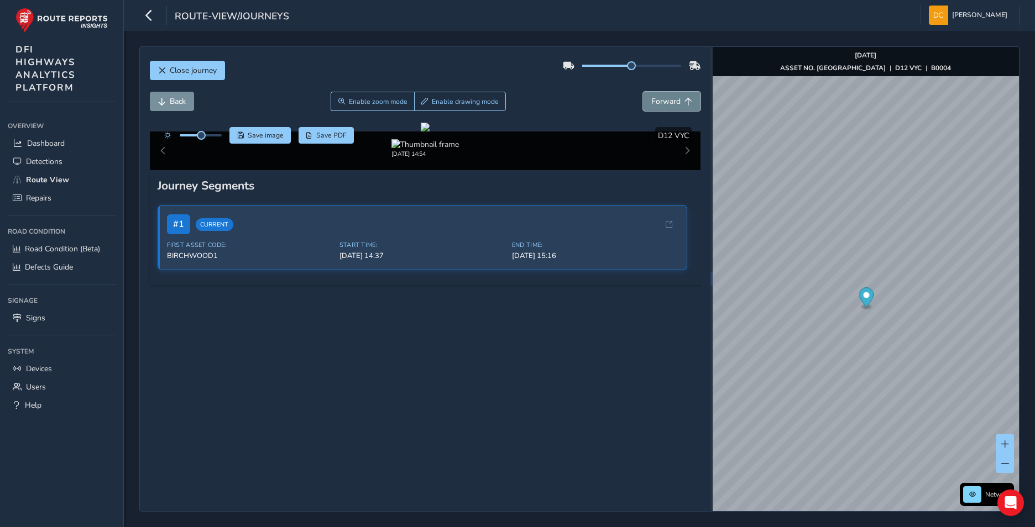
click at [653, 98] on span "Forward" at bounding box center [665, 101] width 29 height 11
